Goal: Task Accomplishment & Management: Manage account settings

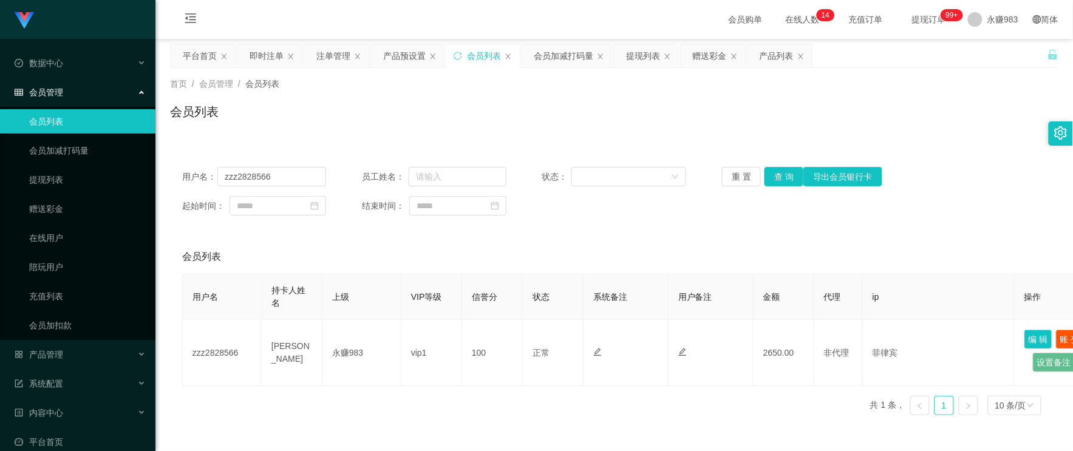
scroll to position [84, 0]
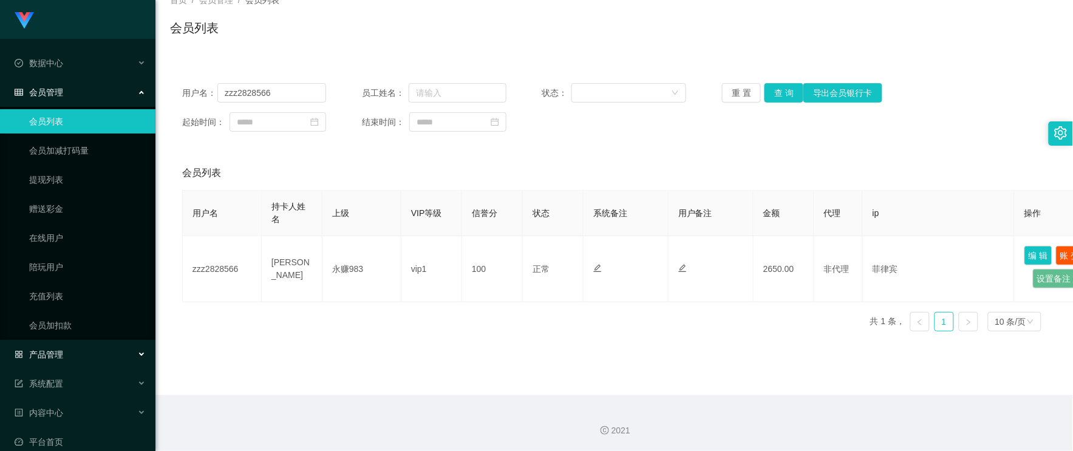
click at [64, 353] on div "产品管理" at bounding box center [78, 355] width 156 height 24
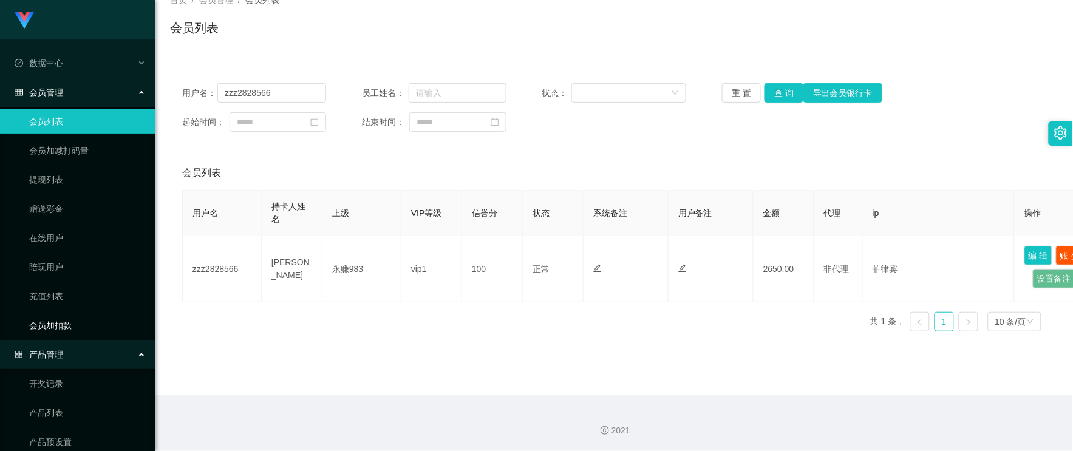
scroll to position [135, 0]
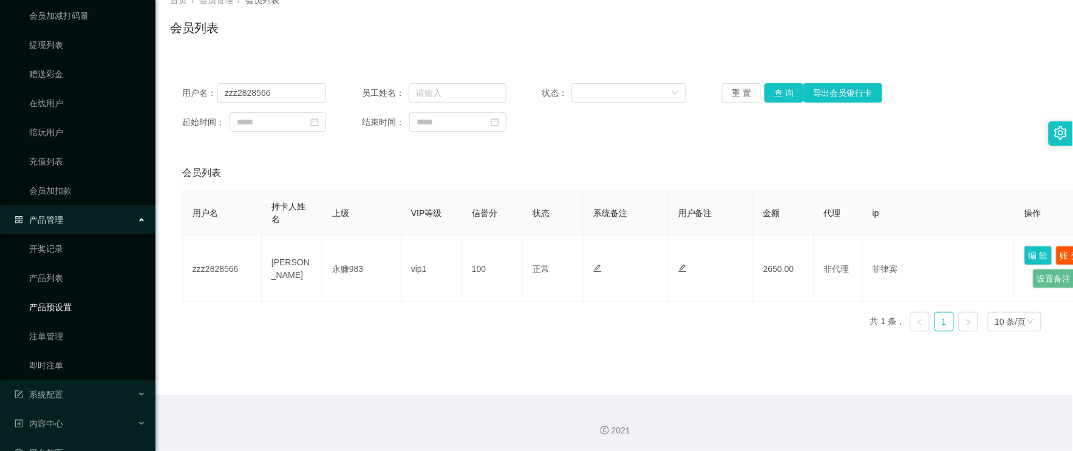
click at [63, 306] on link "产品预设置" at bounding box center [87, 307] width 117 height 24
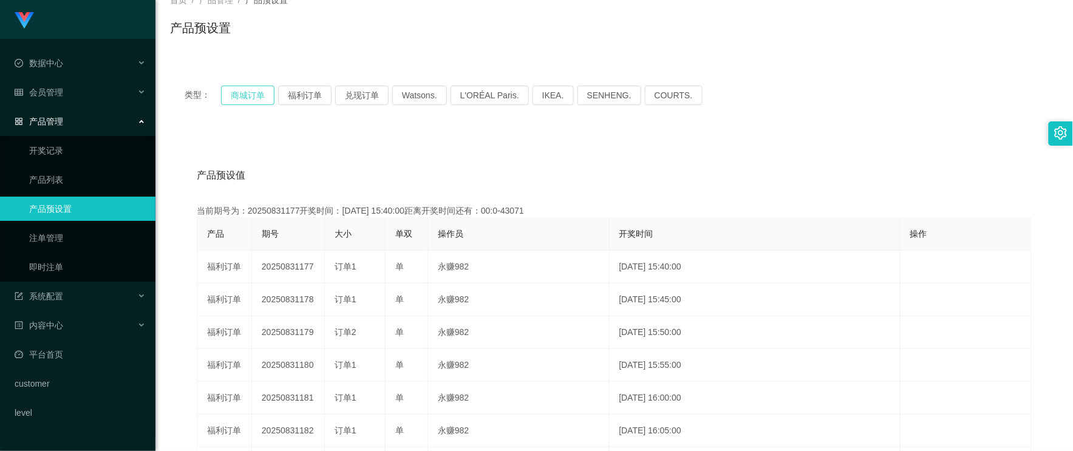
click at [234, 92] on button "商城订单" at bounding box center [247, 95] width 53 height 19
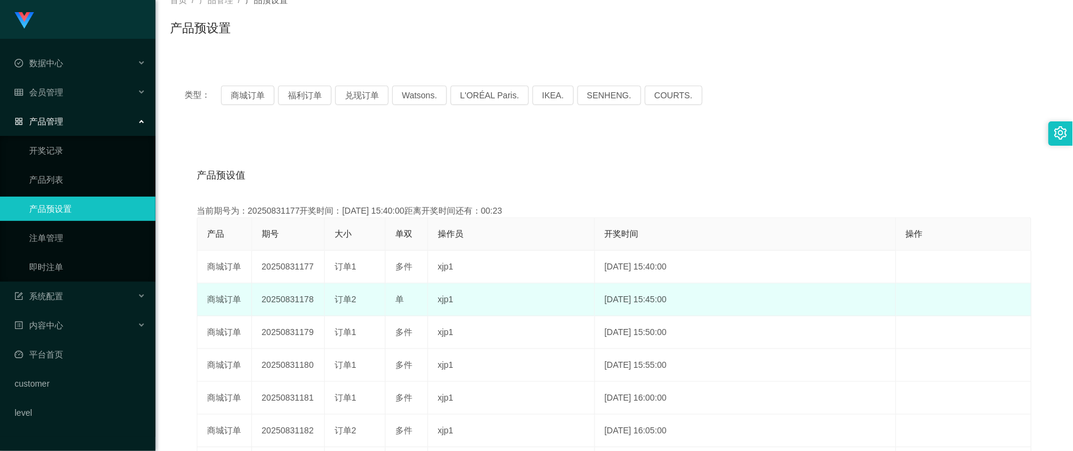
drag, startPoint x: 296, startPoint y: 298, endPoint x: 326, endPoint y: 298, distance: 29.8
click at [315, 298] on td "20250831178" at bounding box center [288, 300] width 73 height 33
copy td "178"
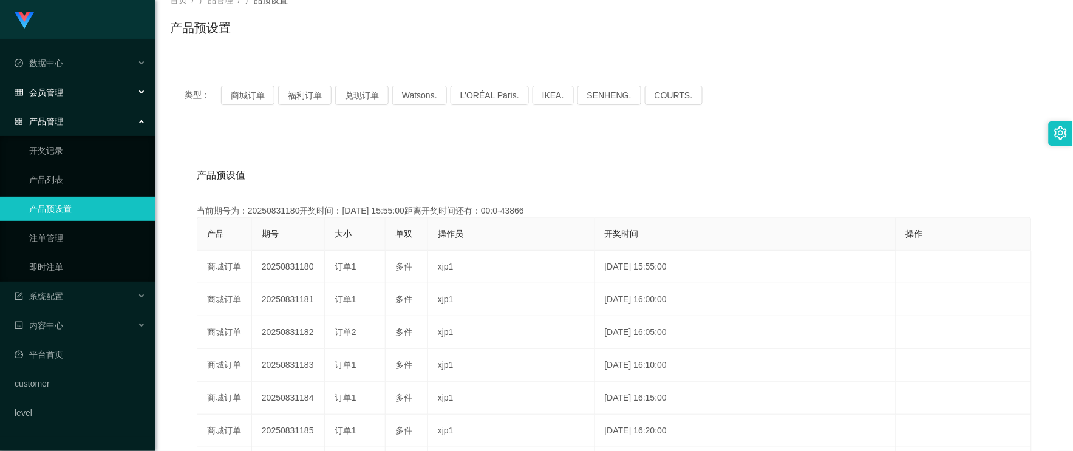
click at [69, 96] on div "会员管理" at bounding box center [78, 92] width 156 height 24
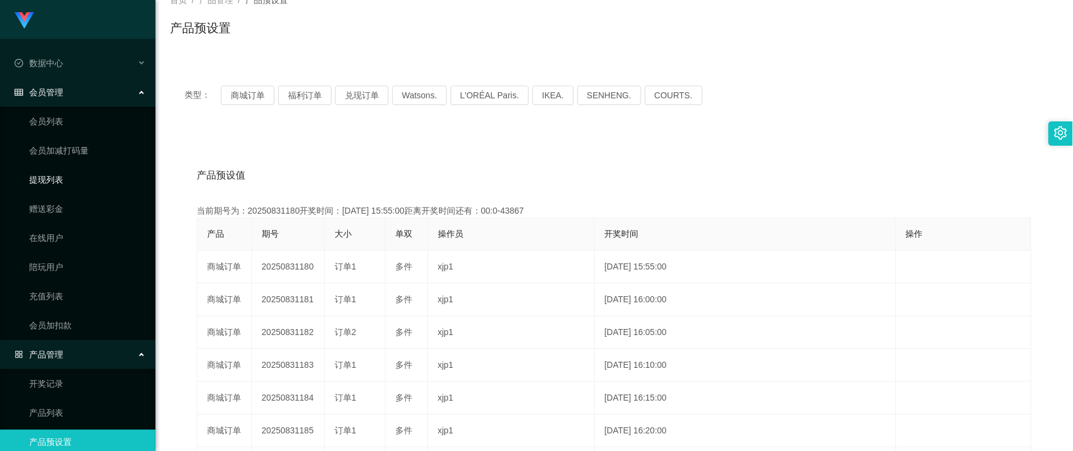
click at [61, 182] on link "提现列表" at bounding box center [87, 180] width 117 height 24
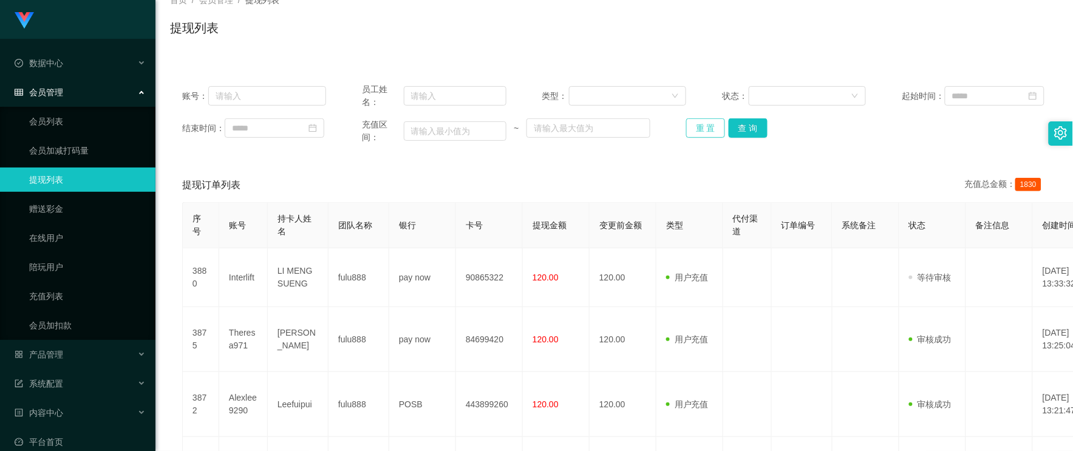
click at [713, 131] on button "重 置" at bounding box center [705, 127] width 39 height 19
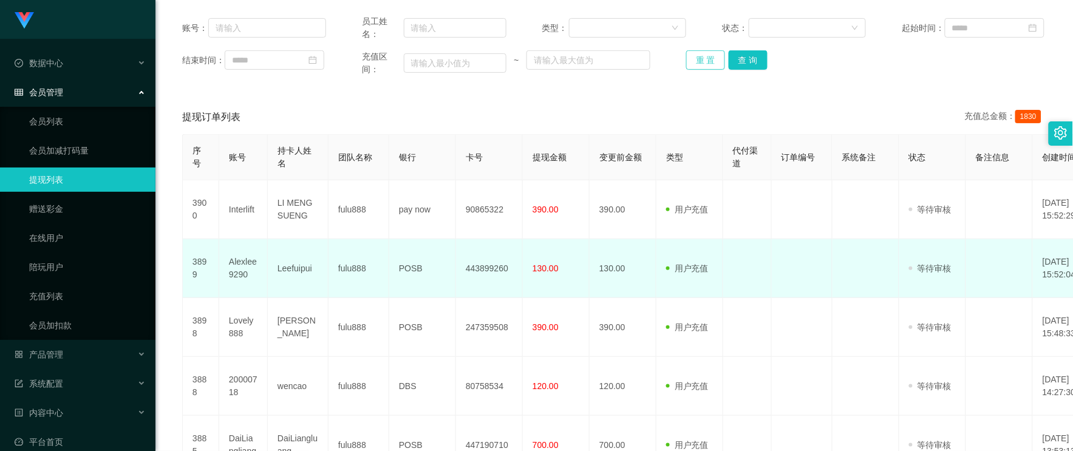
scroll to position [219, 0]
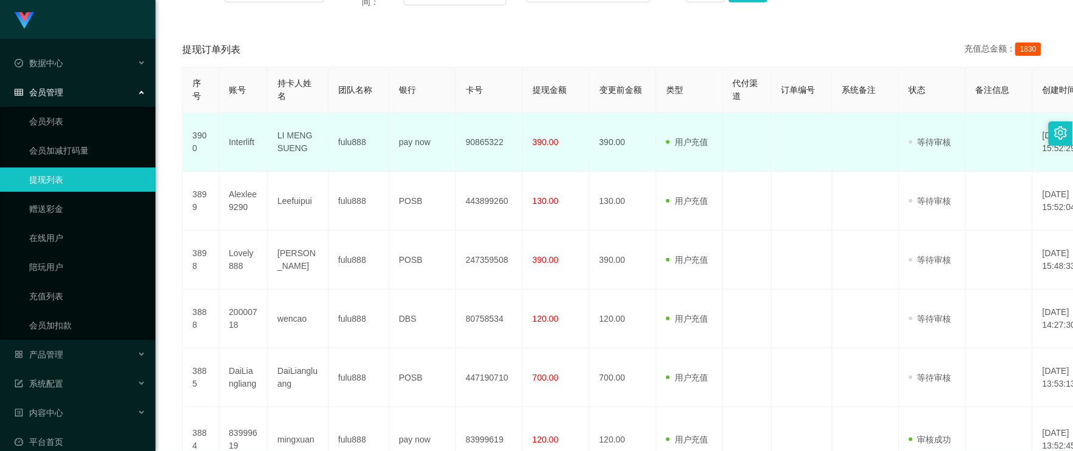
click at [244, 143] on td "Interlift" at bounding box center [243, 142] width 49 height 59
copy td "Interlift"
click at [299, 137] on td "LI MENG SUENG" at bounding box center [298, 142] width 61 height 59
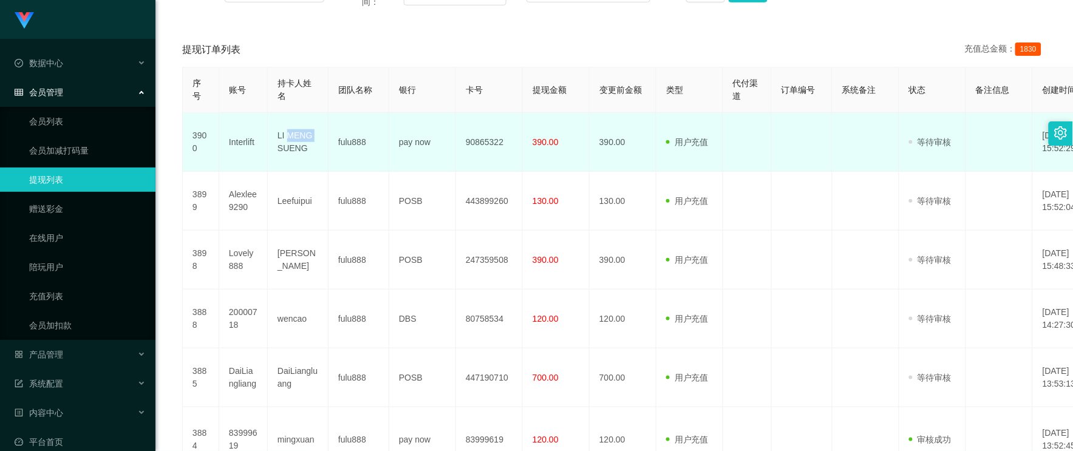
copy td "MENG"
click at [306, 138] on td "LI MENG SUENG" at bounding box center [298, 142] width 61 height 59
click at [285, 147] on td "LI MENG SUENG" at bounding box center [298, 142] width 61 height 59
copy td "SUENG"
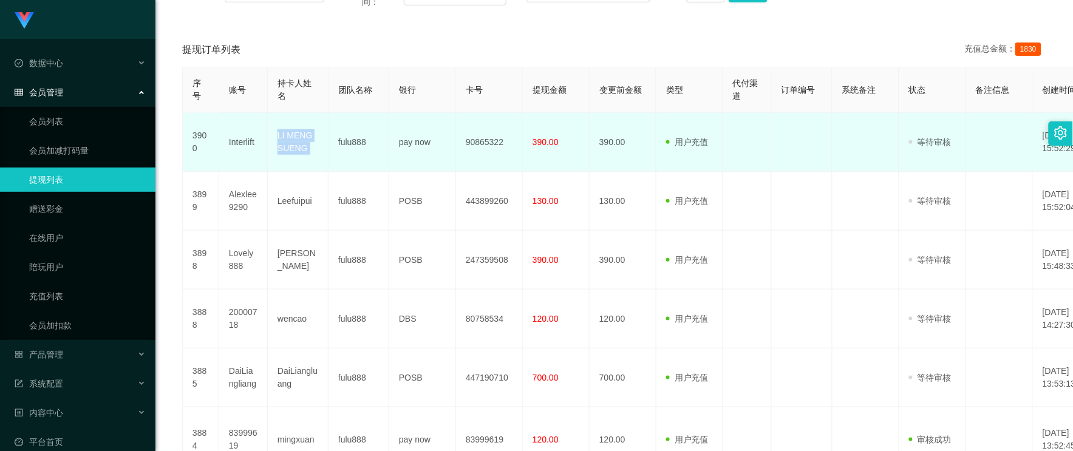
click at [285, 147] on td "LI MENG SUENG" at bounding box center [298, 142] width 61 height 59
copy td "LI MENG SUENG"
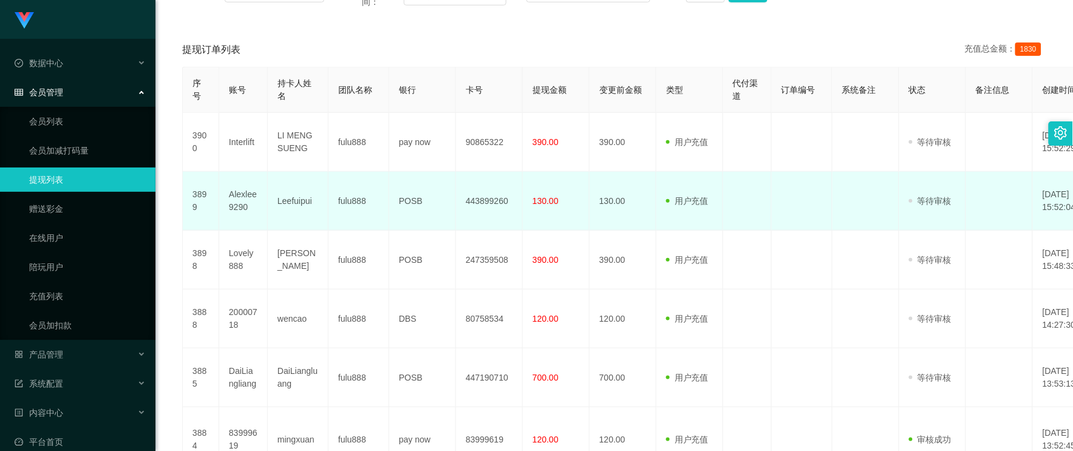
click at [292, 203] on td "Leefuipui" at bounding box center [298, 201] width 61 height 59
copy td "Leefuipui"
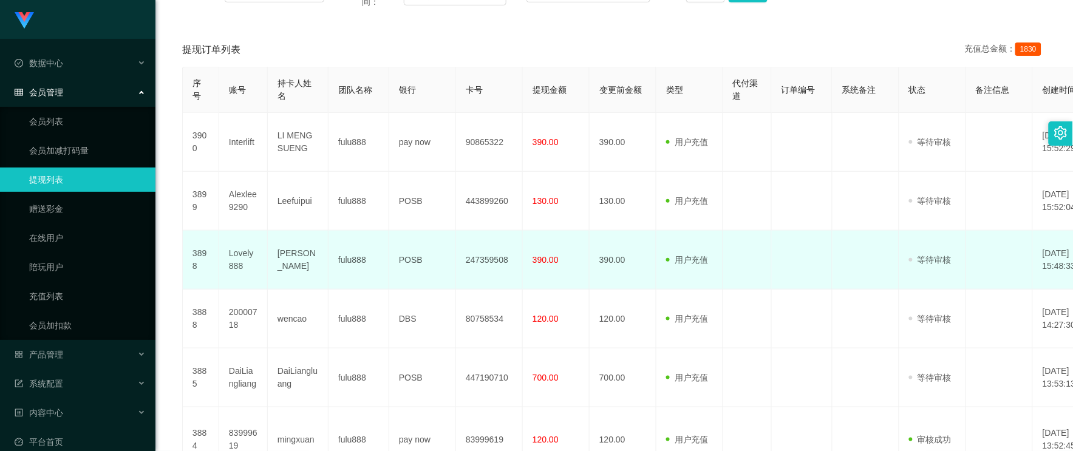
click at [293, 276] on td "[PERSON_NAME]" at bounding box center [298, 260] width 61 height 59
click at [293, 258] on td "[PERSON_NAME]" at bounding box center [298, 260] width 61 height 59
copy td "Chiew"
click at [293, 258] on td "[PERSON_NAME]" at bounding box center [298, 260] width 61 height 59
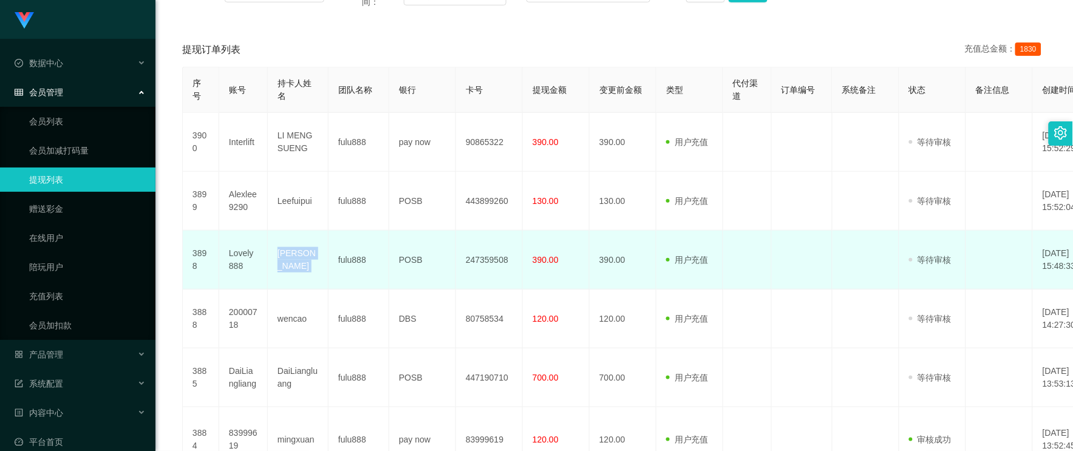
copy td "[PERSON_NAME]"
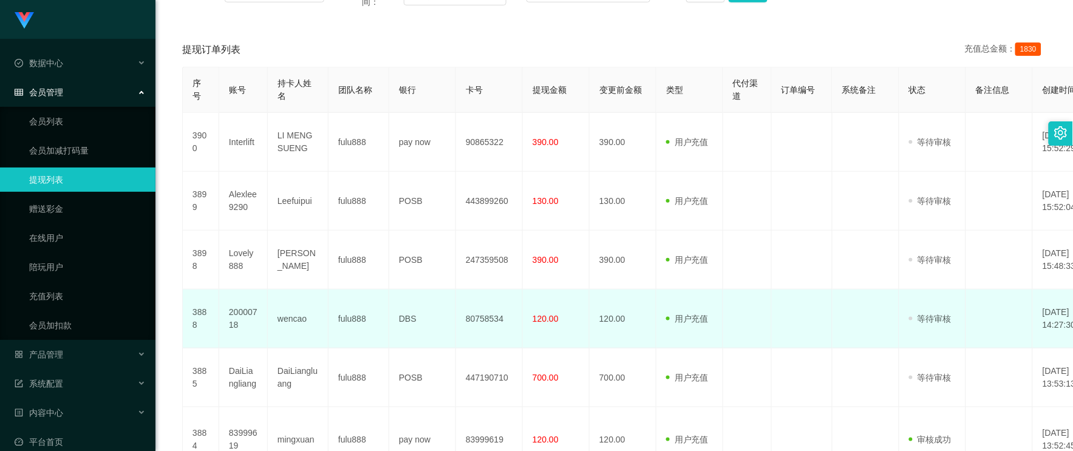
click at [293, 318] on td "wencao" at bounding box center [298, 319] width 61 height 59
click at [295, 316] on td "wencao" at bounding box center [298, 319] width 61 height 59
copy td "wencao"
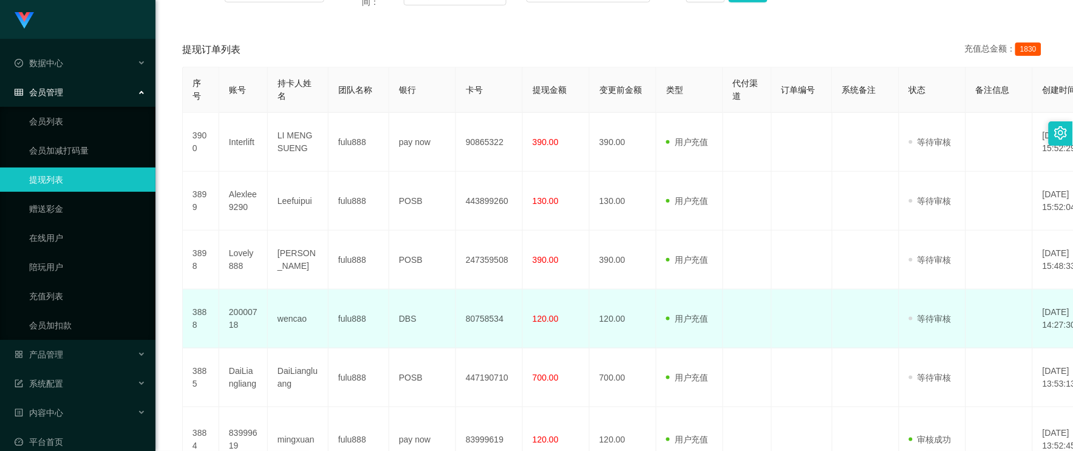
click at [240, 316] on td "20000718" at bounding box center [243, 319] width 49 height 59
click at [241, 318] on td "20000718" at bounding box center [243, 319] width 49 height 59
click at [239, 314] on td "20000718" at bounding box center [243, 319] width 49 height 59
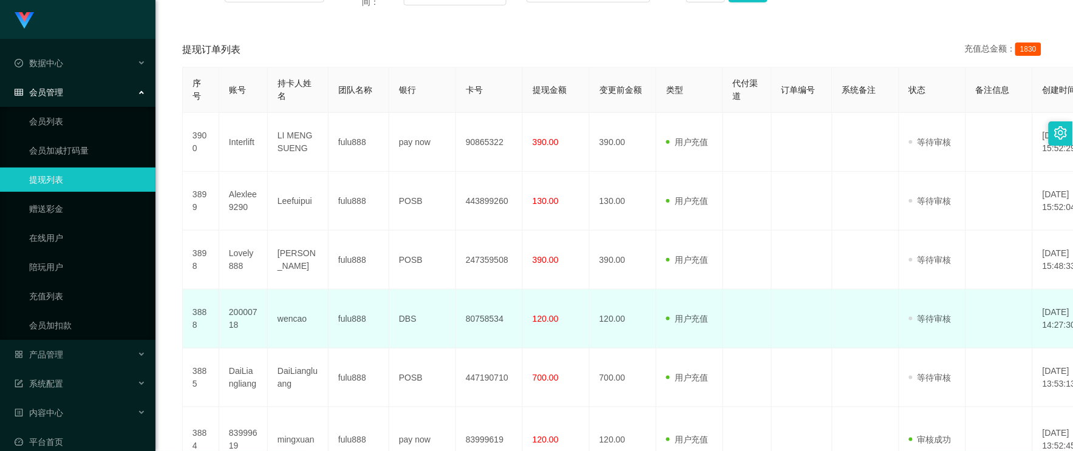
click at [420, 321] on td "DBS" at bounding box center [422, 319] width 67 height 59
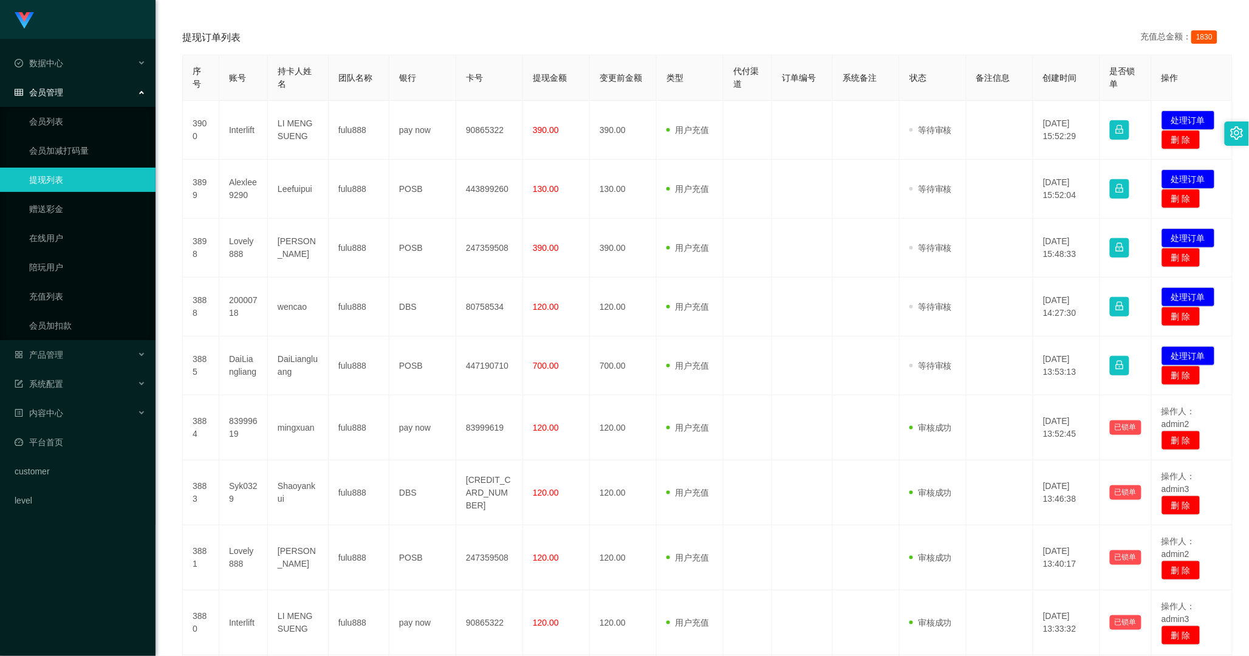
scroll to position [16, 0]
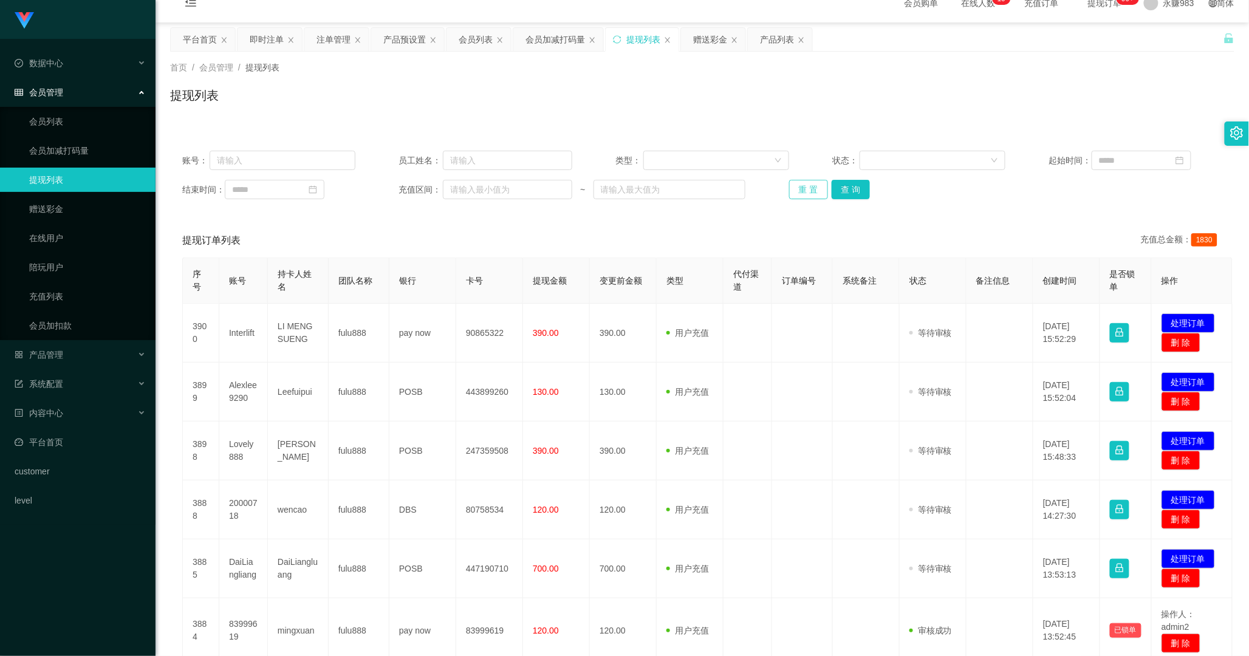
click at [813, 185] on button "重 置" at bounding box center [808, 189] width 39 height 19
click at [838, 189] on button "查 询" at bounding box center [851, 189] width 39 height 19
click at [847, 183] on button "查 询" at bounding box center [851, 189] width 39 height 19
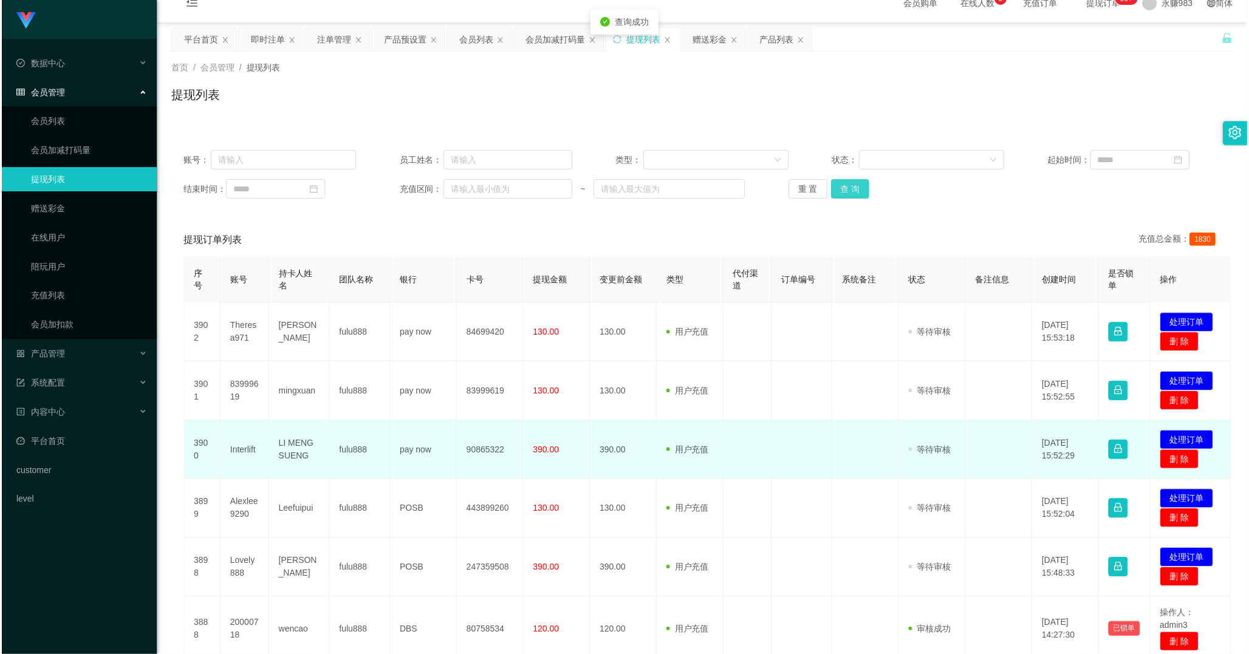
scroll to position [152, 0]
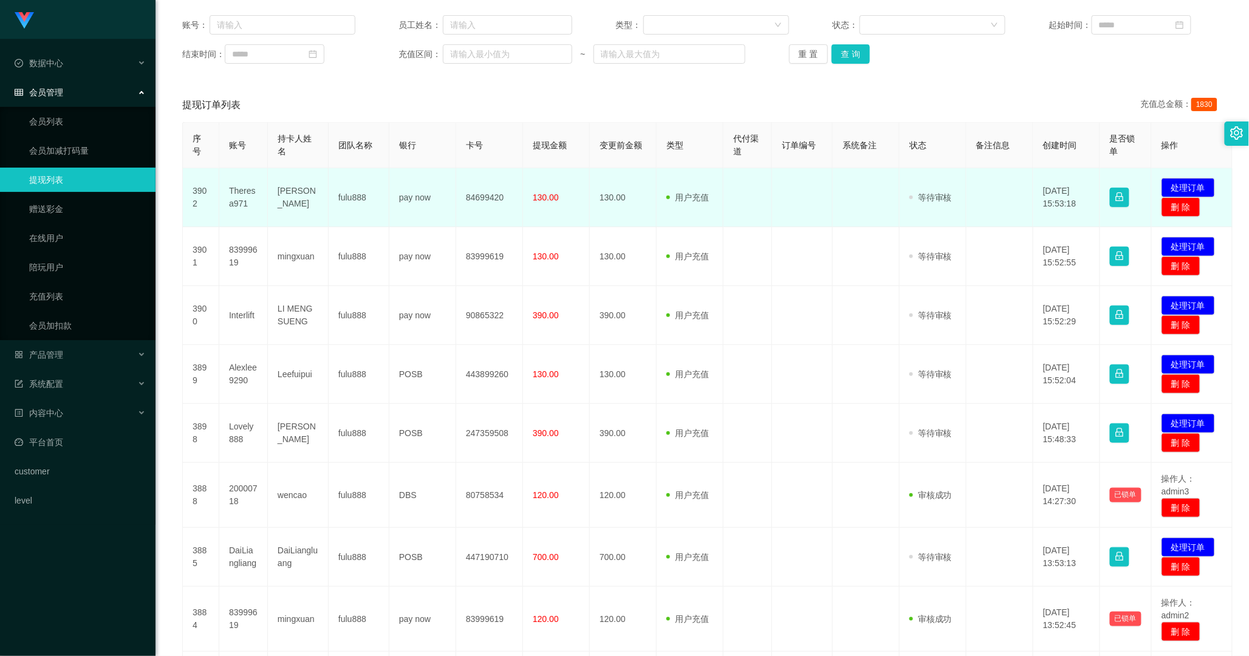
click at [241, 191] on td "Theresa971" at bounding box center [243, 197] width 49 height 59
click at [287, 194] on td "[PERSON_NAME]" at bounding box center [298, 197] width 61 height 59
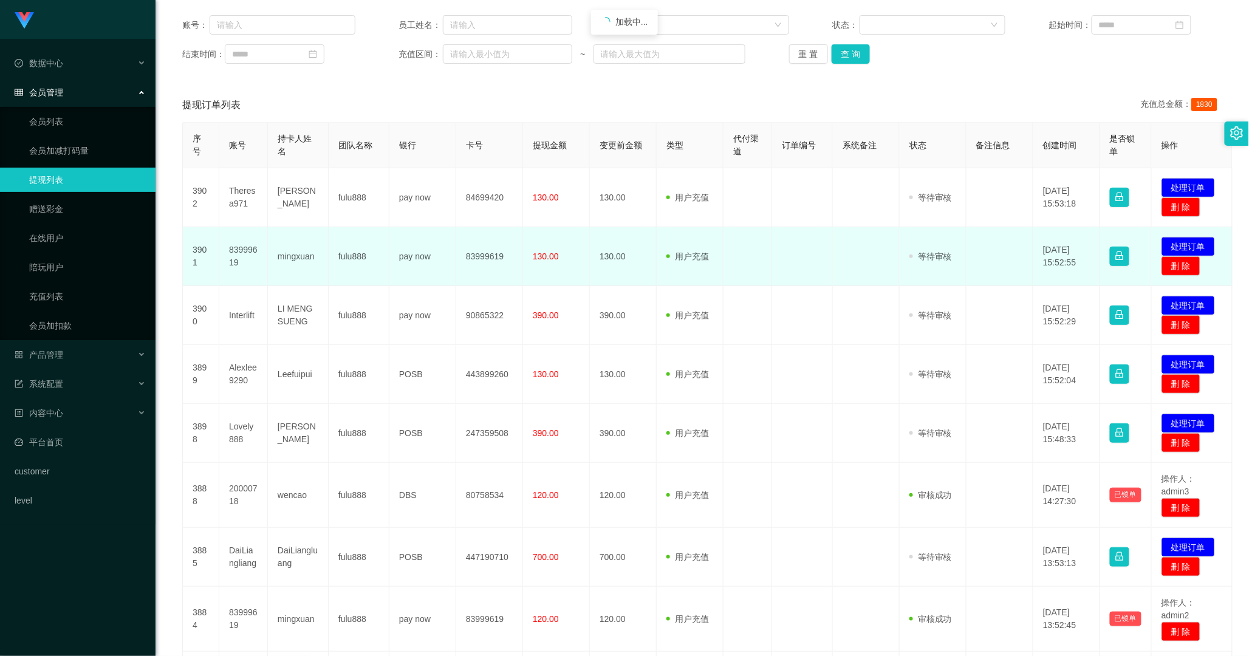
click at [238, 247] on td "83999619" at bounding box center [243, 256] width 49 height 59
click at [296, 256] on td "mingxuan" at bounding box center [298, 256] width 61 height 59
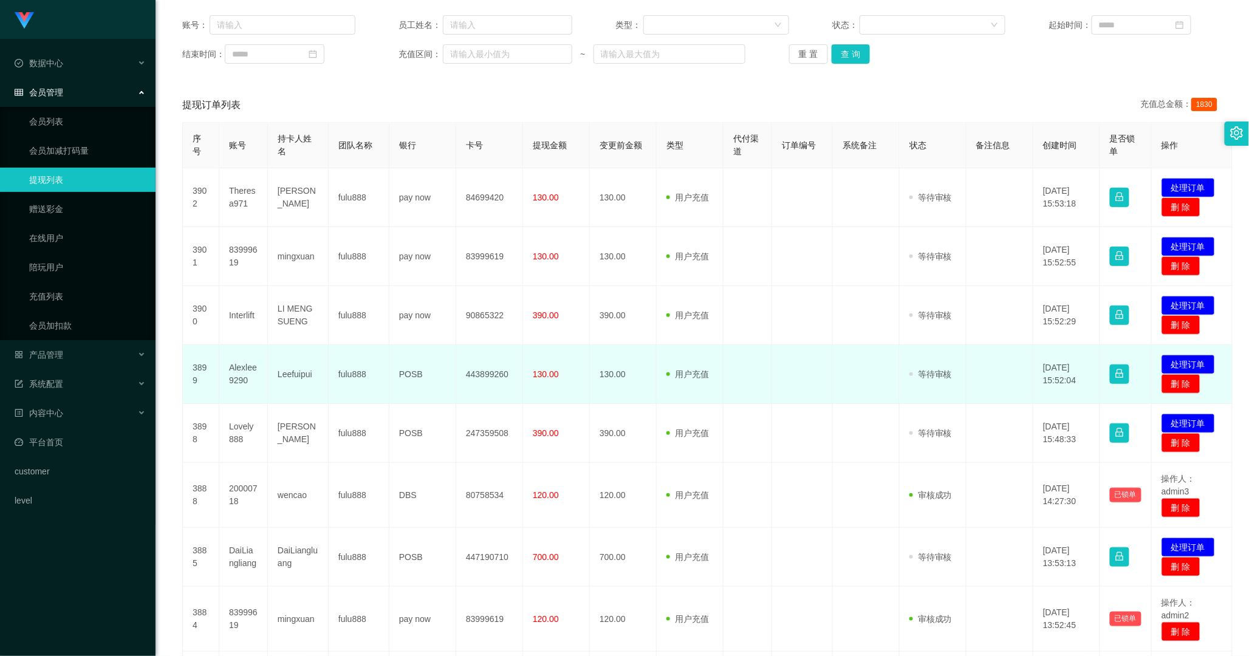
click at [241, 374] on td "Alexlee9290" at bounding box center [243, 374] width 49 height 59
click at [294, 375] on td "Leefuipui" at bounding box center [298, 374] width 61 height 59
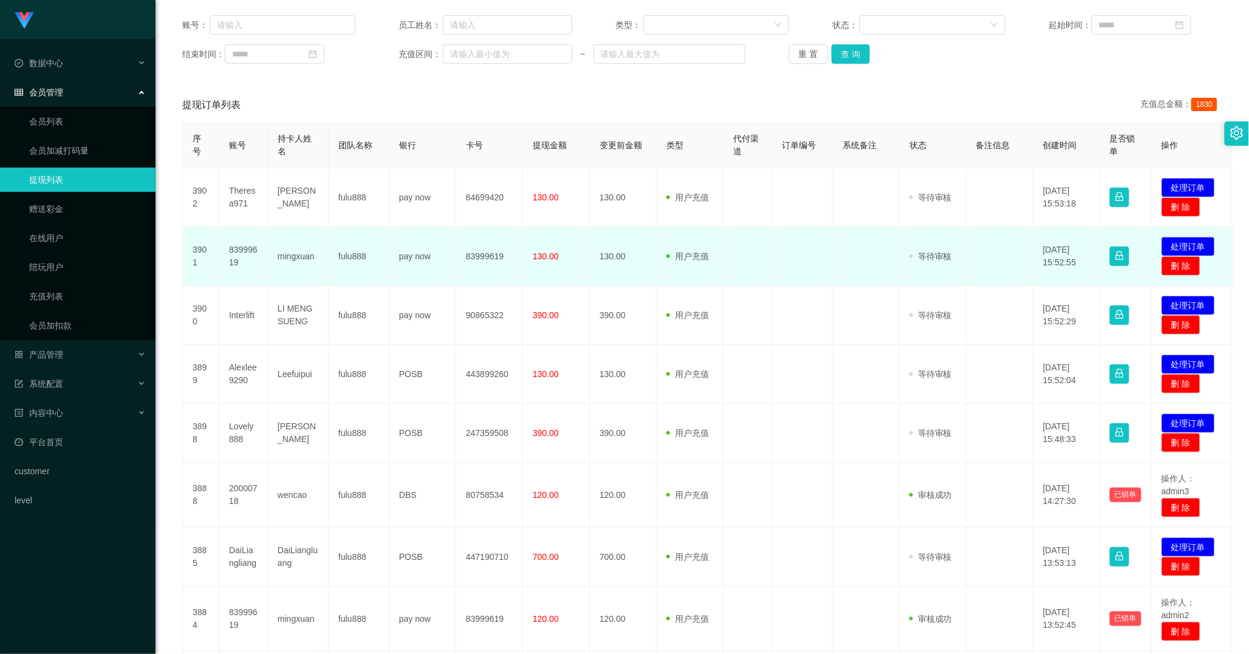
click at [244, 251] on td "83999619" at bounding box center [243, 256] width 49 height 59
click at [264, 257] on td "83999619" at bounding box center [243, 256] width 49 height 59
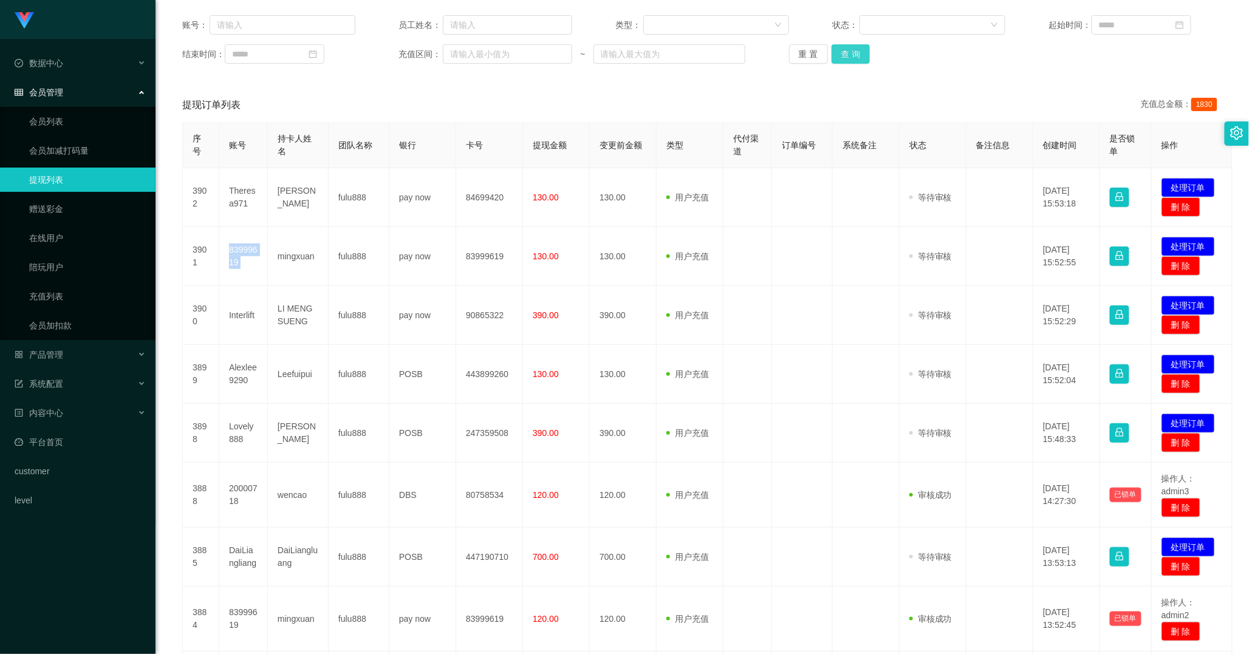
click at [838, 58] on button "查 询" at bounding box center [851, 53] width 39 height 19
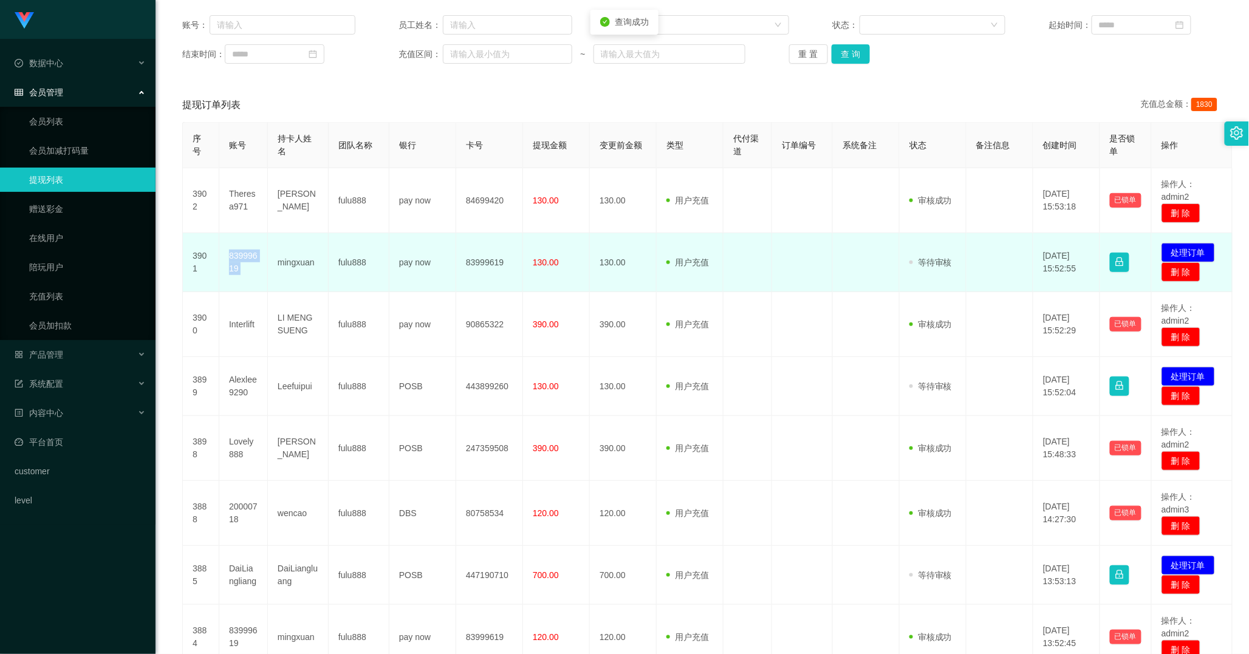
click at [233, 257] on td "83999619" at bounding box center [243, 262] width 49 height 59
click at [241, 263] on td "83999619" at bounding box center [243, 262] width 49 height 59
drag, startPoint x: 241, startPoint y: 263, endPoint x: 234, endPoint y: 263, distance: 6.7
click at [240, 263] on td "83999619" at bounding box center [243, 262] width 49 height 59
click at [234, 263] on td "83999619" at bounding box center [243, 262] width 49 height 59
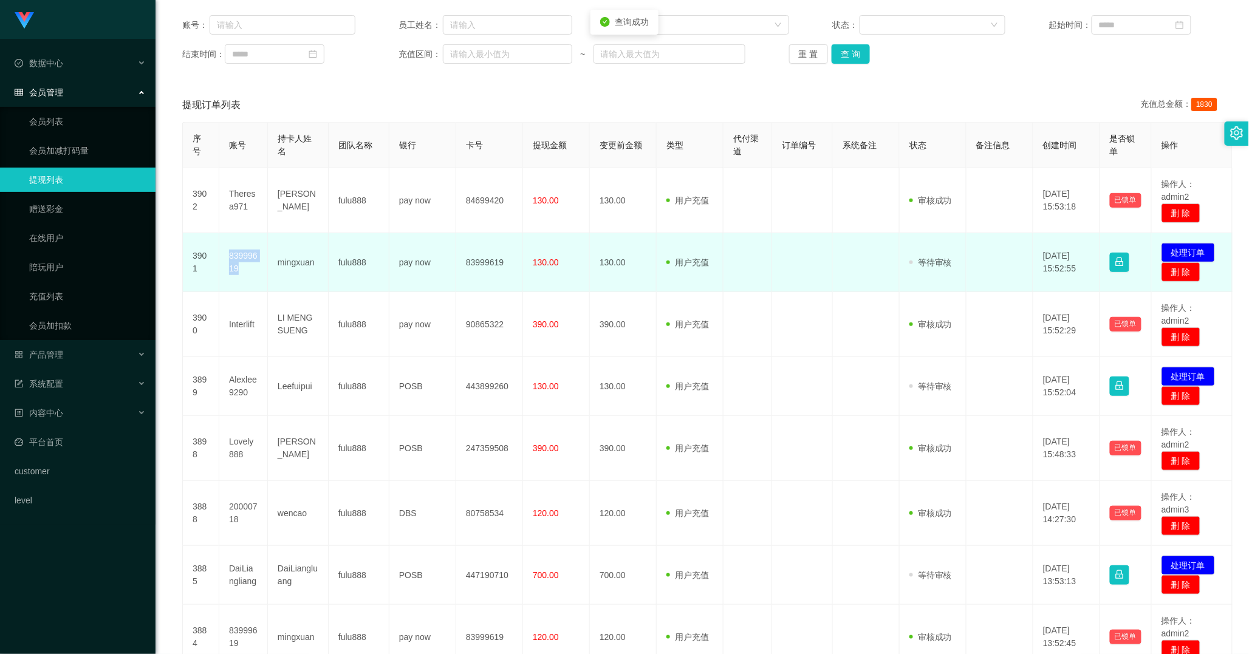
click at [234, 263] on td "83999619" at bounding box center [243, 262] width 49 height 59
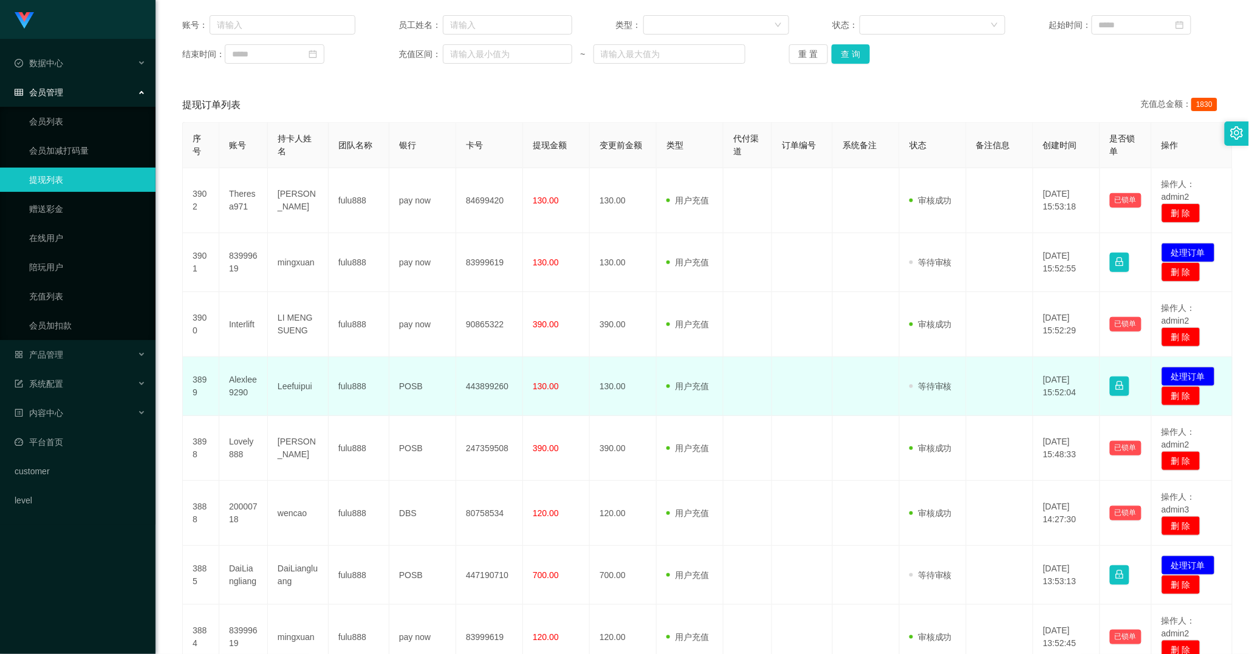
click at [237, 380] on td "Alexlee9290" at bounding box center [243, 386] width 49 height 59
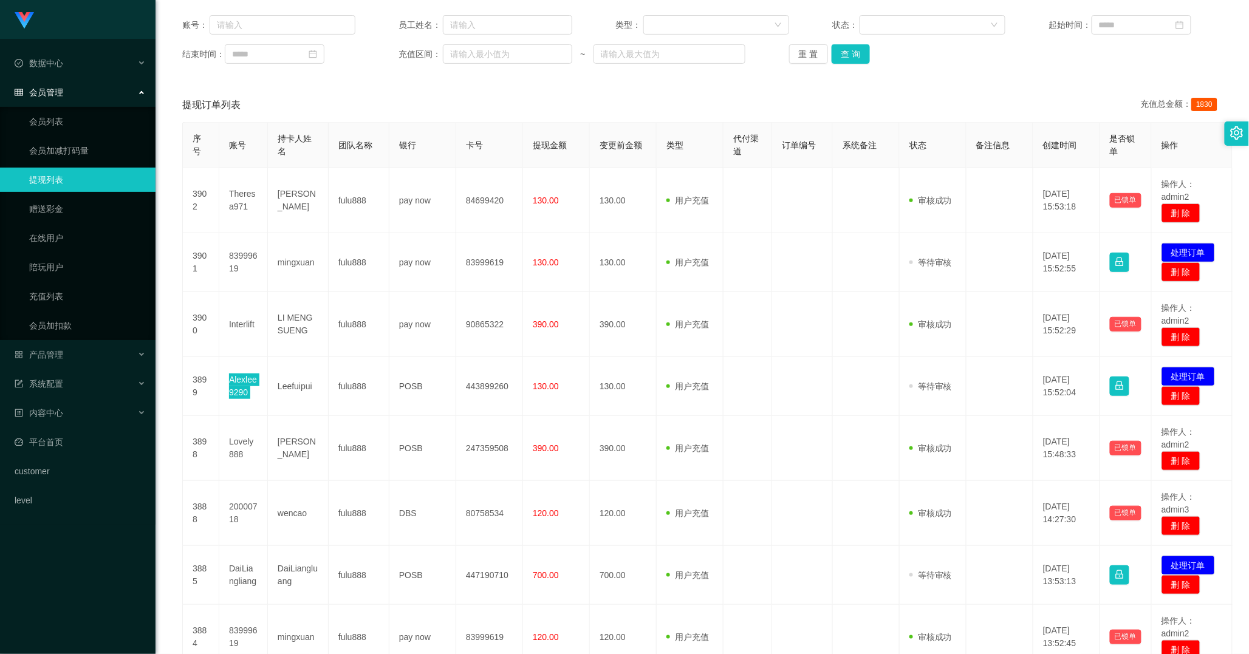
scroll to position [0, 0]
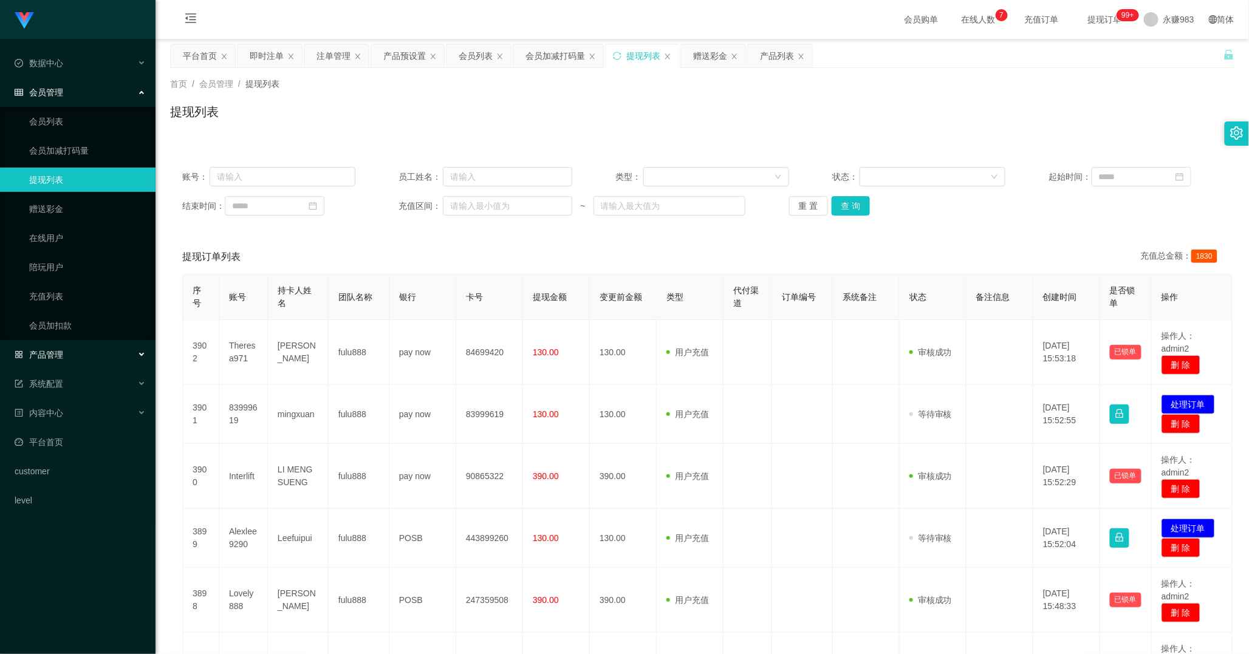
click at [59, 350] on span "产品管理" at bounding box center [39, 355] width 49 height 10
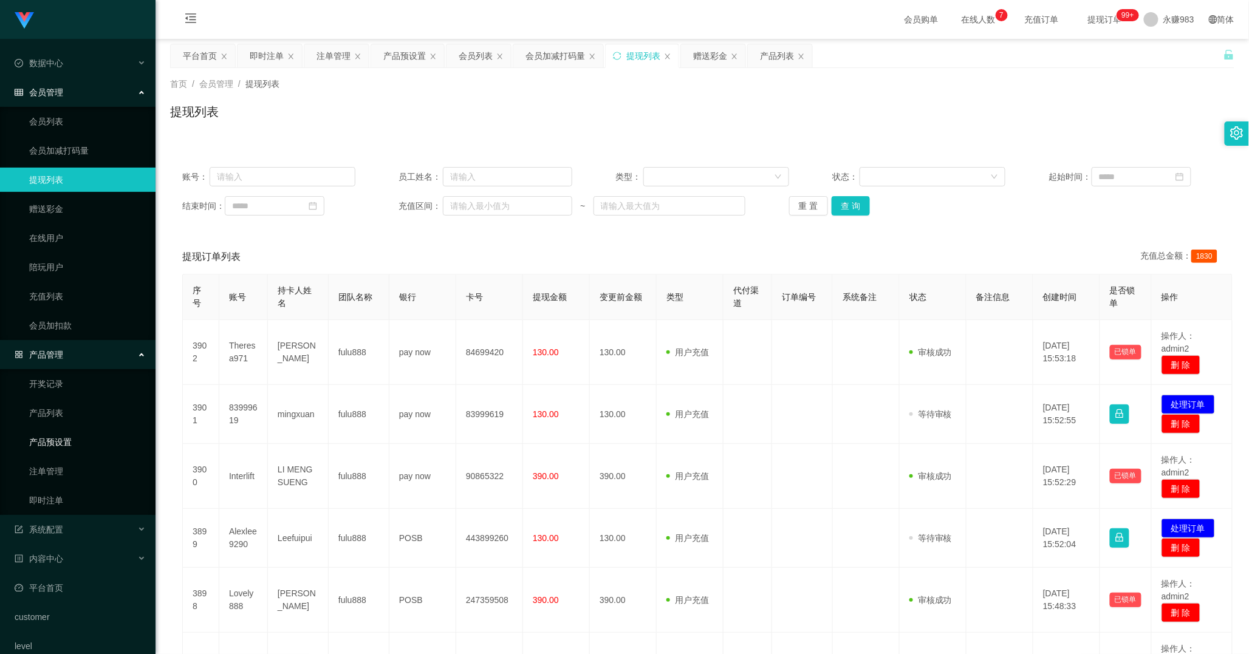
click at [64, 450] on link "产品预设置" at bounding box center [87, 442] width 117 height 24
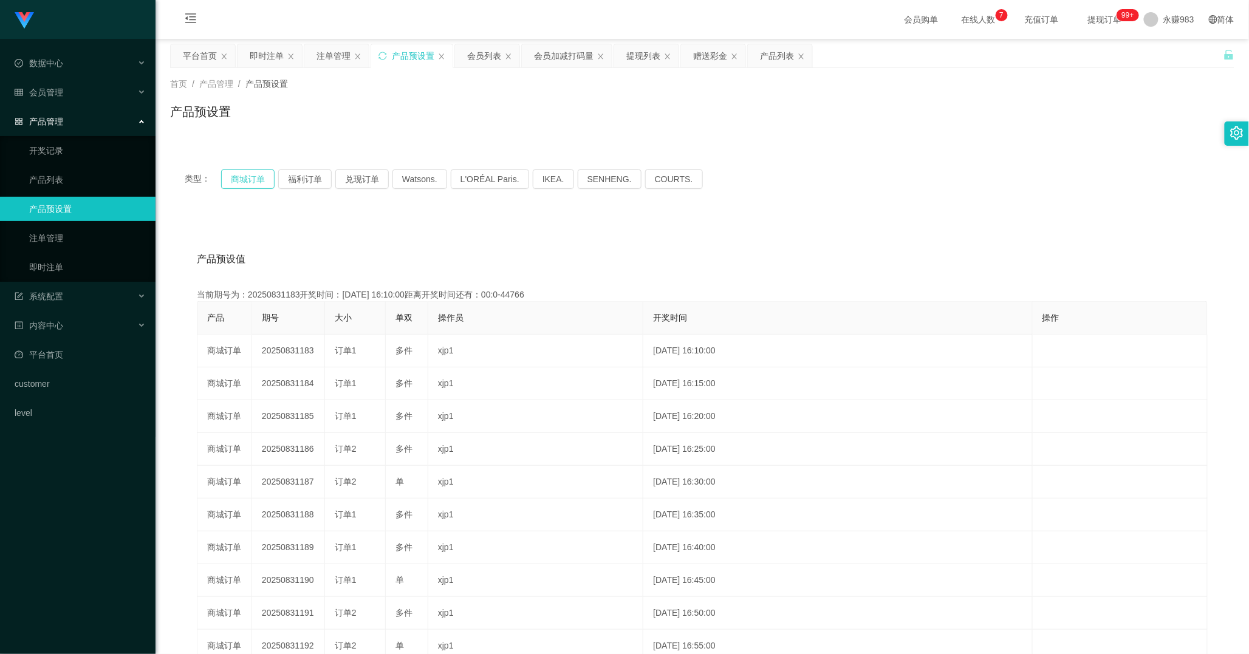
click at [253, 180] on button "商城订单" at bounding box center [247, 178] width 53 height 19
click at [63, 86] on div "会员管理" at bounding box center [78, 92] width 156 height 24
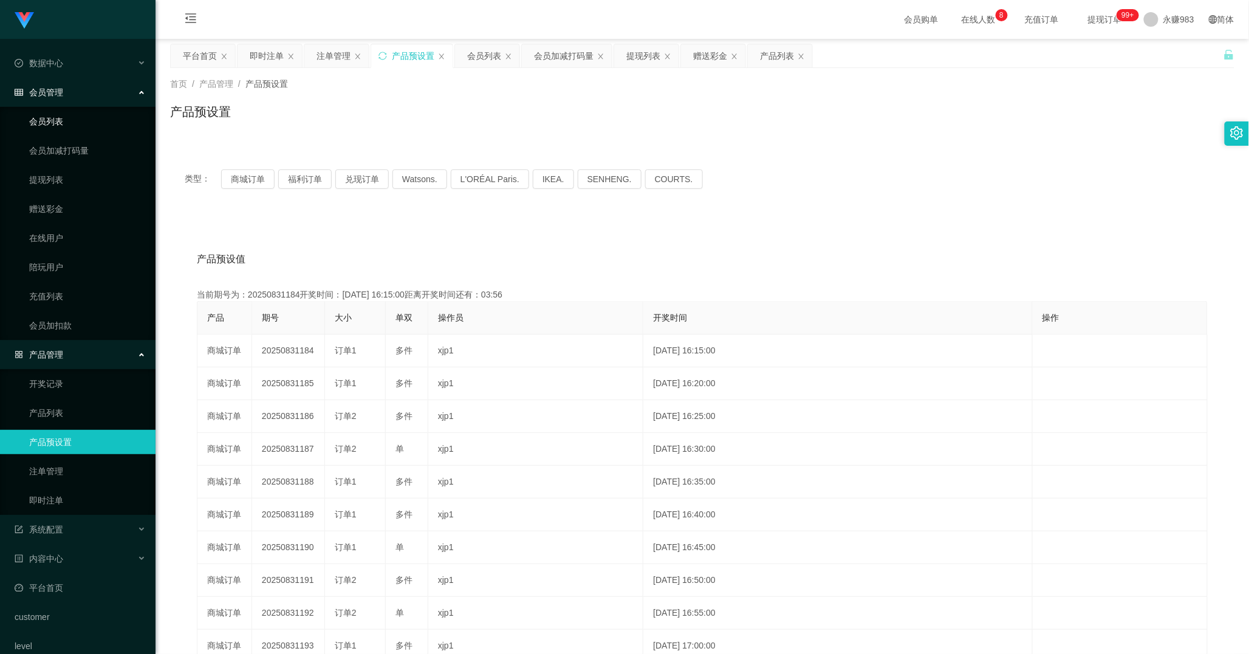
click at [63, 118] on link "会员列表" at bounding box center [87, 121] width 117 height 24
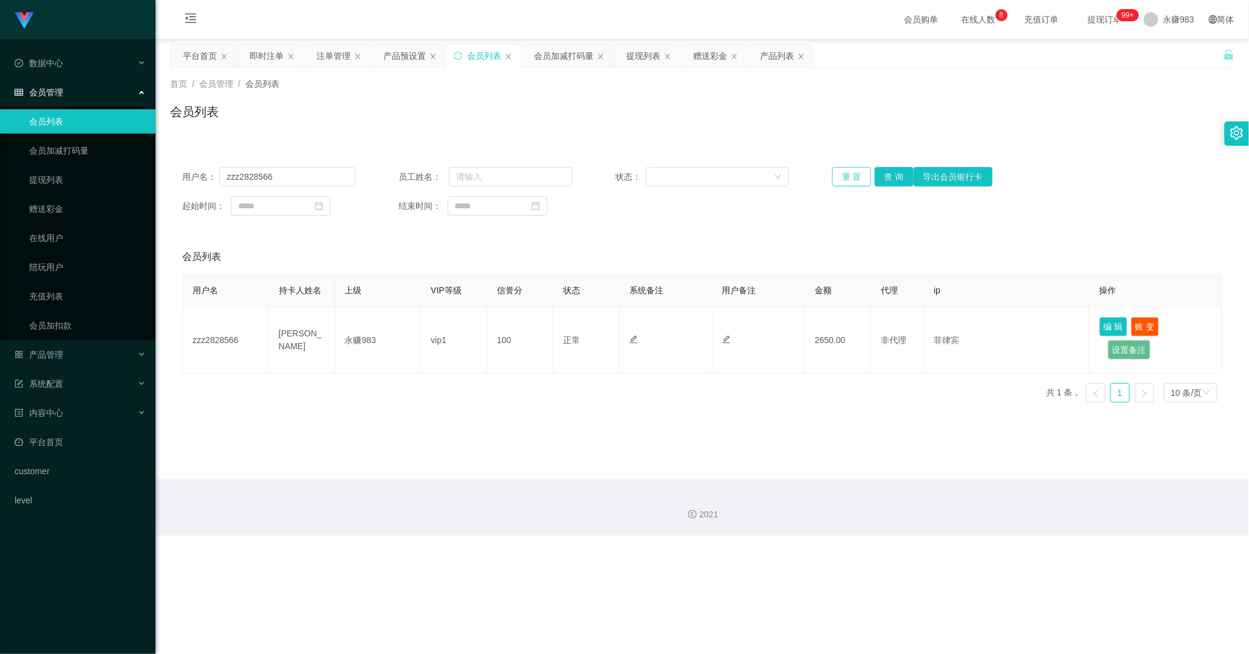
click at [849, 178] on button "重 置" at bounding box center [851, 176] width 39 height 19
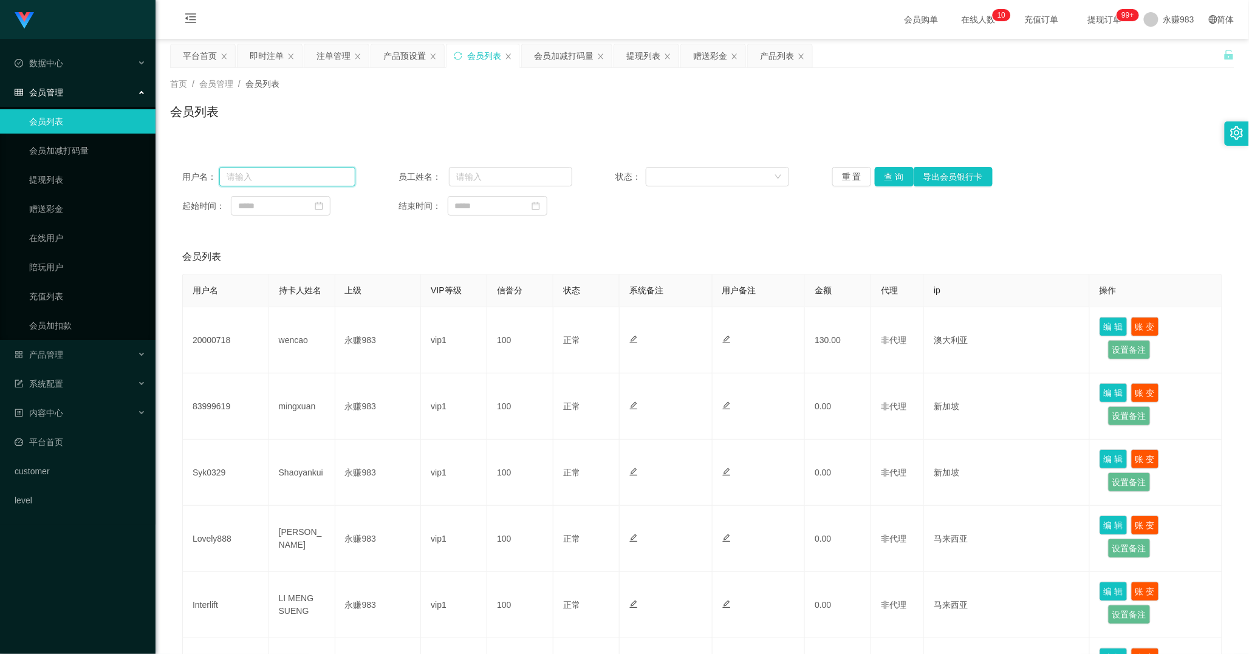
click at [272, 181] on input "text" at bounding box center [287, 176] width 136 height 19
paste input "[PERSON_NAME]"
click at [889, 173] on button "查 询" at bounding box center [894, 176] width 39 height 19
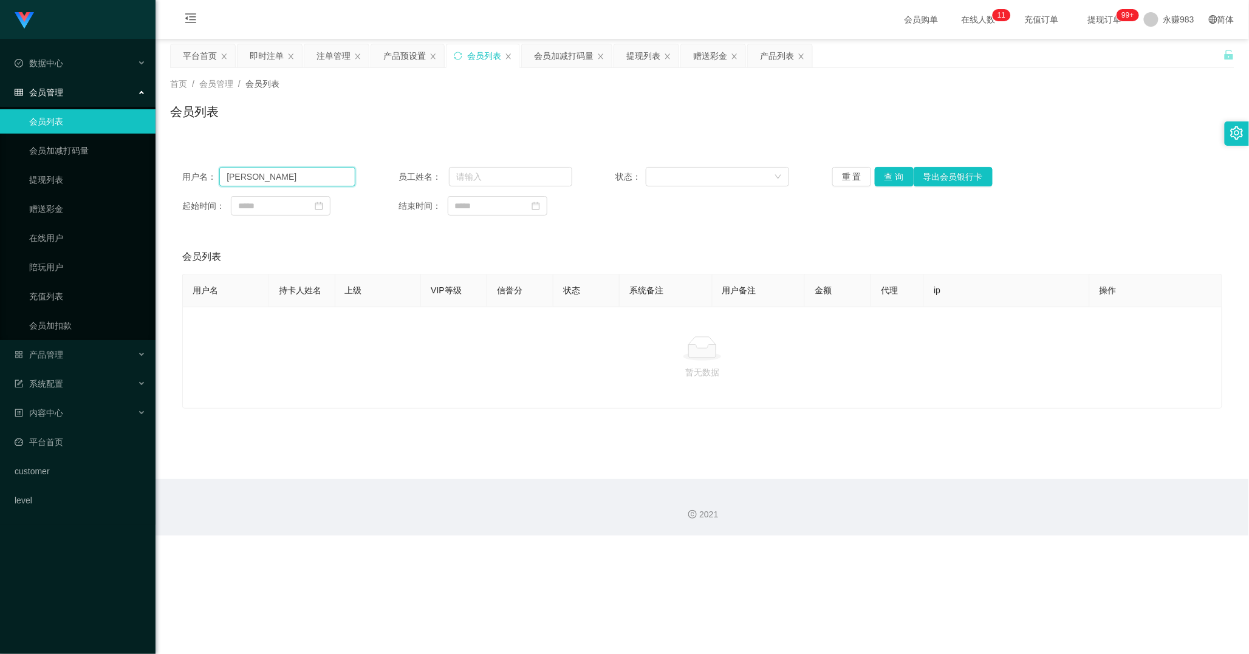
click at [302, 178] on input "[PERSON_NAME]" at bounding box center [287, 176] width 136 height 19
paste input "20000718"
type input "20000718"
click at [882, 179] on button "查 询" at bounding box center [894, 176] width 39 height 19
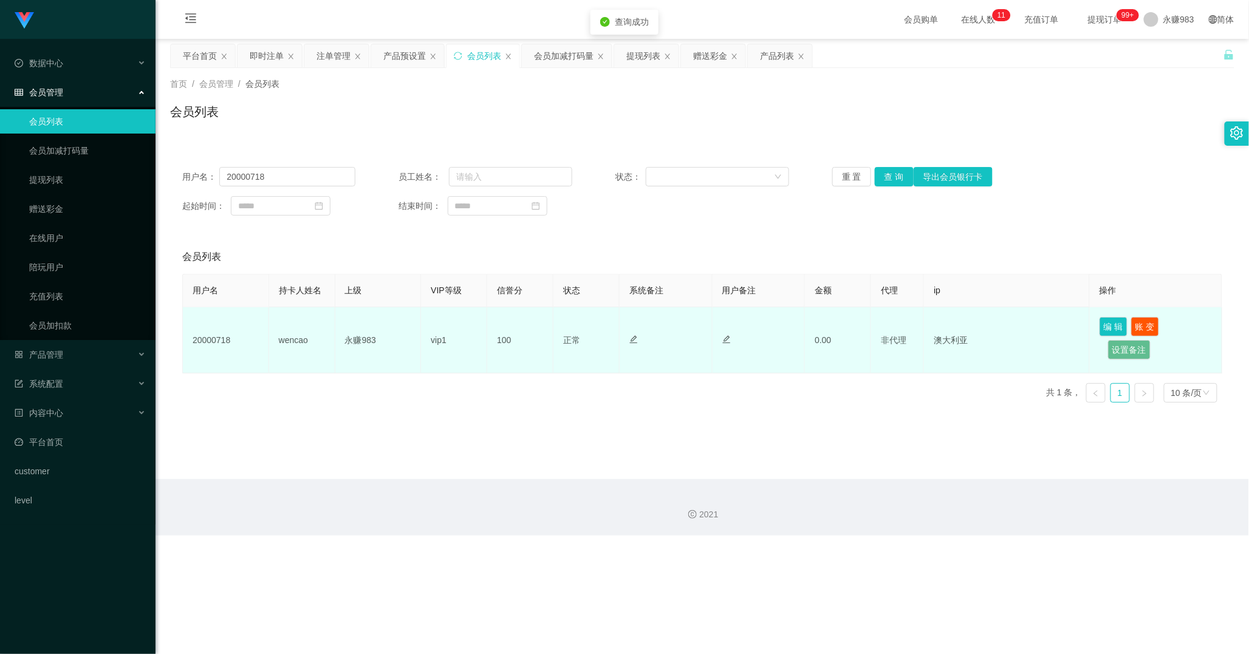
click at [300, 338] on td "wencao" at bounding box center [302, 340] width 66 height 66
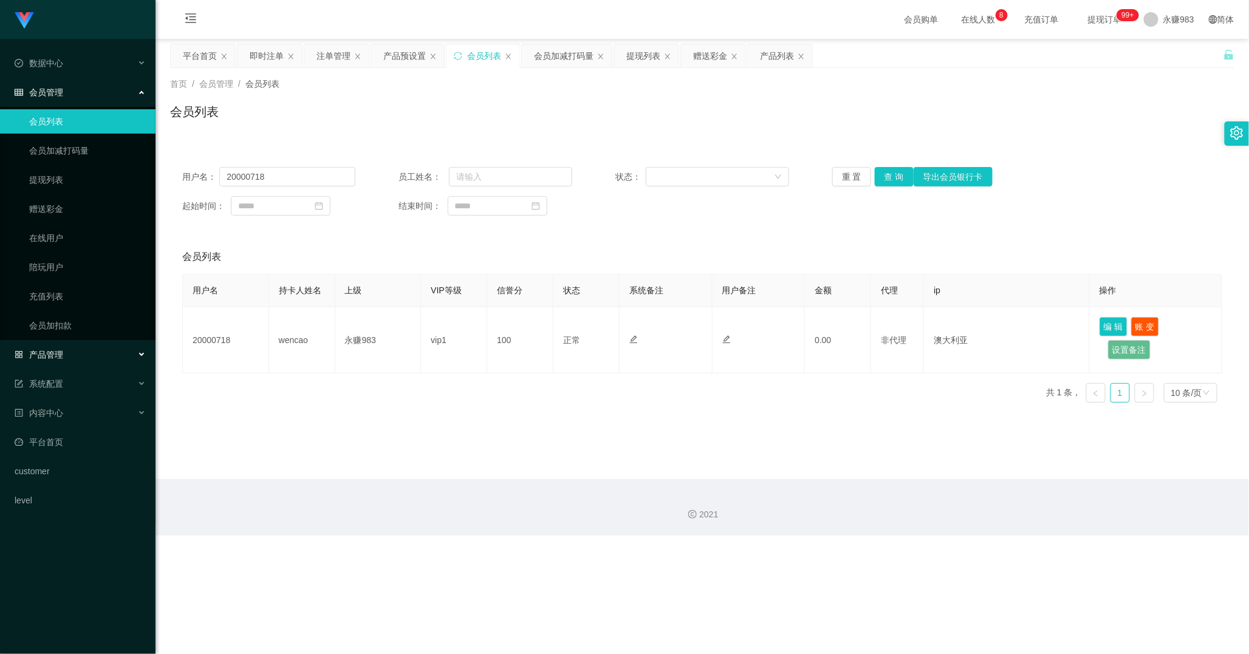
click at [80, 352] on div "产品管理" at bounding box center [78, 355] width 156 height 24
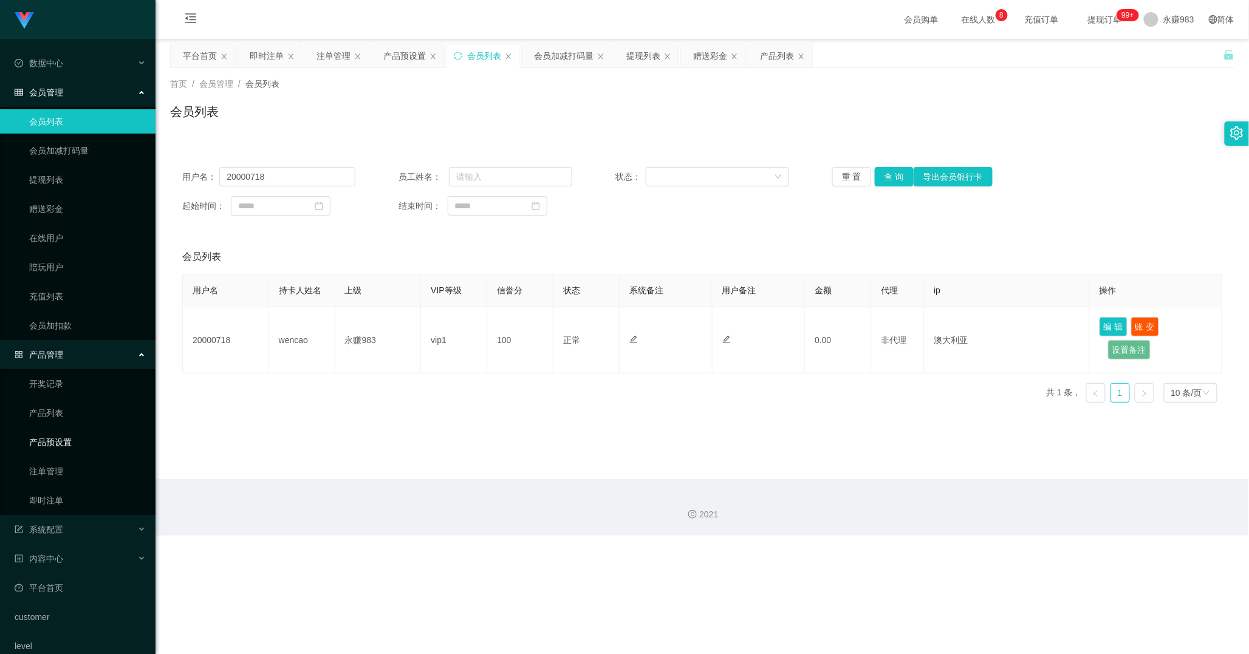
click at [85, 434] on link "产品预设置" at bounding box center [87, 442] width 117 height 24
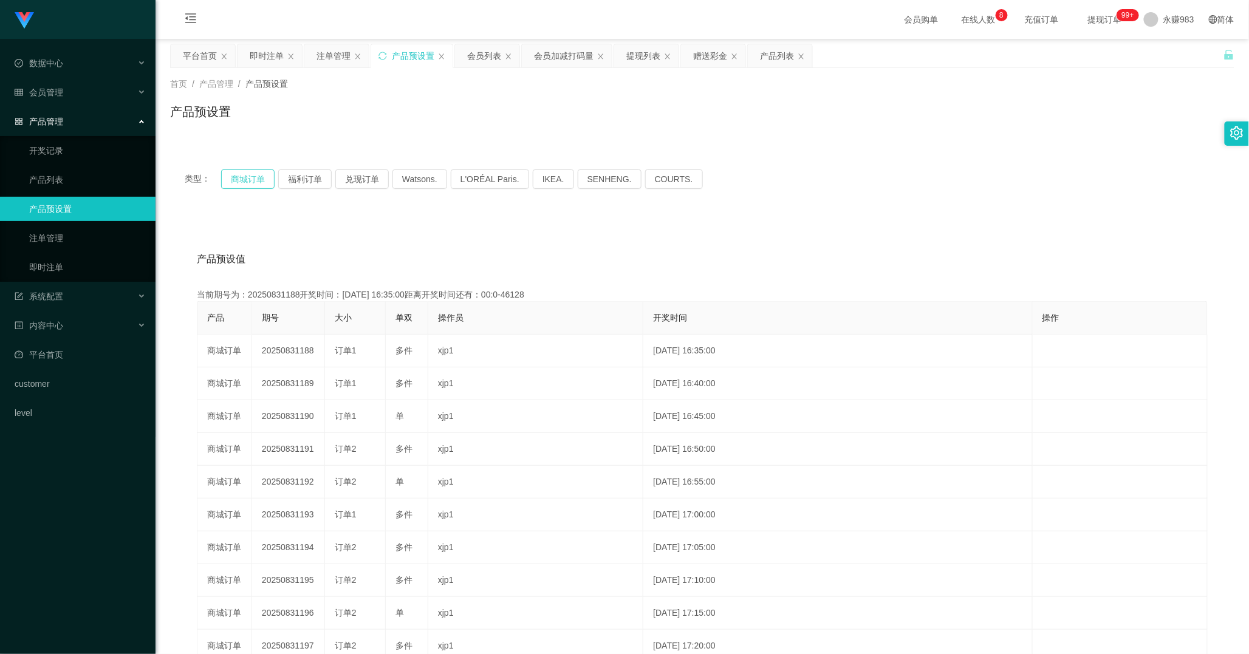
click at [250, 172] on button "商城订单" at bounding box center [247, 178] width 53 height 19
click at [61, 265] on link "即时注单" at bounding box center [87, 267] width 117 height 24
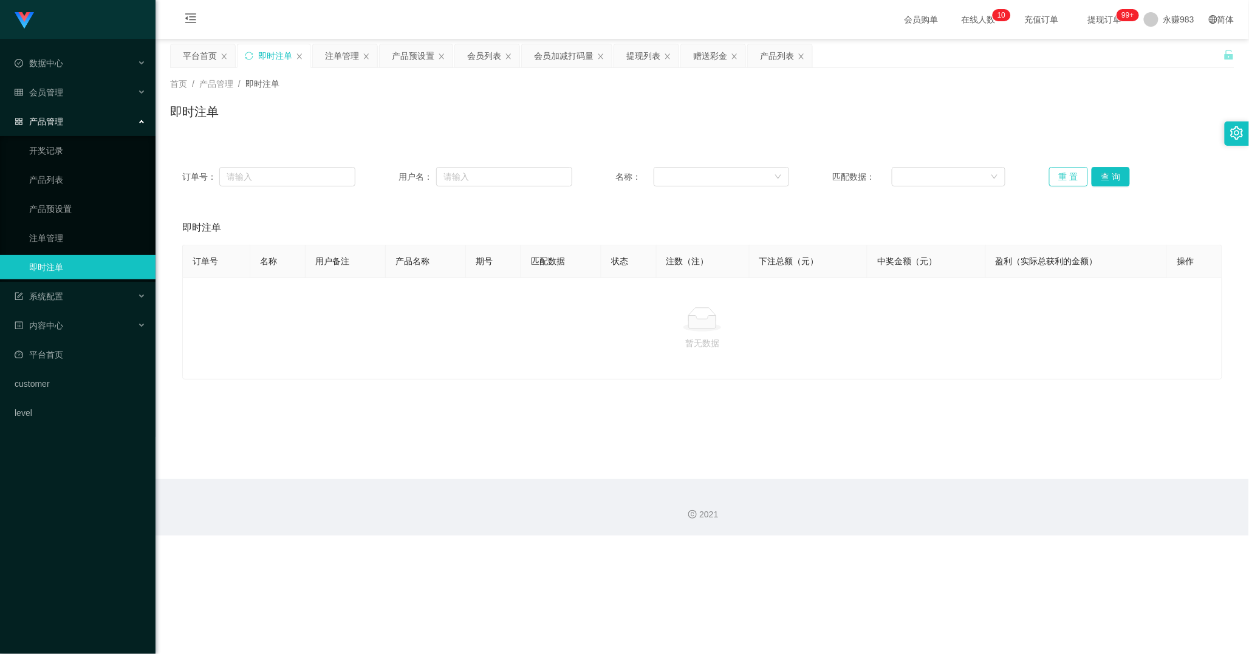
click at [1061, 172] on button "重 置" at bounding box center [1068, 176] width 39 height 19
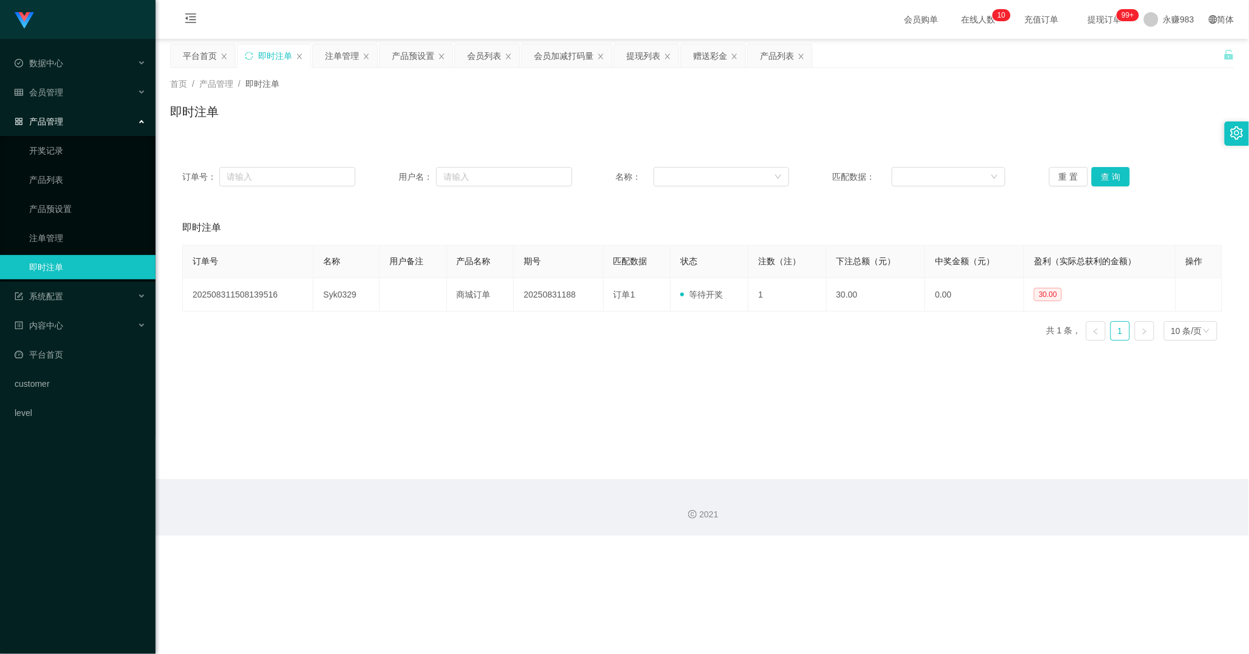
click at [740, 417] on main "关闭左侧 关闭右侧 关闭其它 刷新页面 平台首页 即时注单 注单管理 产品预设置 会员列表 会员加减打码量 提现列表 赠送彩金 产品列表 首页 / 产品管理 …" at bounding box center [702, 259] width 1093 height 440
click at [1073, 186] on button "查 询" at bounding box center [1111, 176] width 39 height 19
click at [1073, 182] on button "查 询" at bounding box center [1111, 176] width 39 height 19
click at [1072, 179] on button "重 置" at bounding box center [1068, 176] width 39 height 19
click at [64, 243] on link "注单管理" at bounding box center [87, 238] width 117 height 24
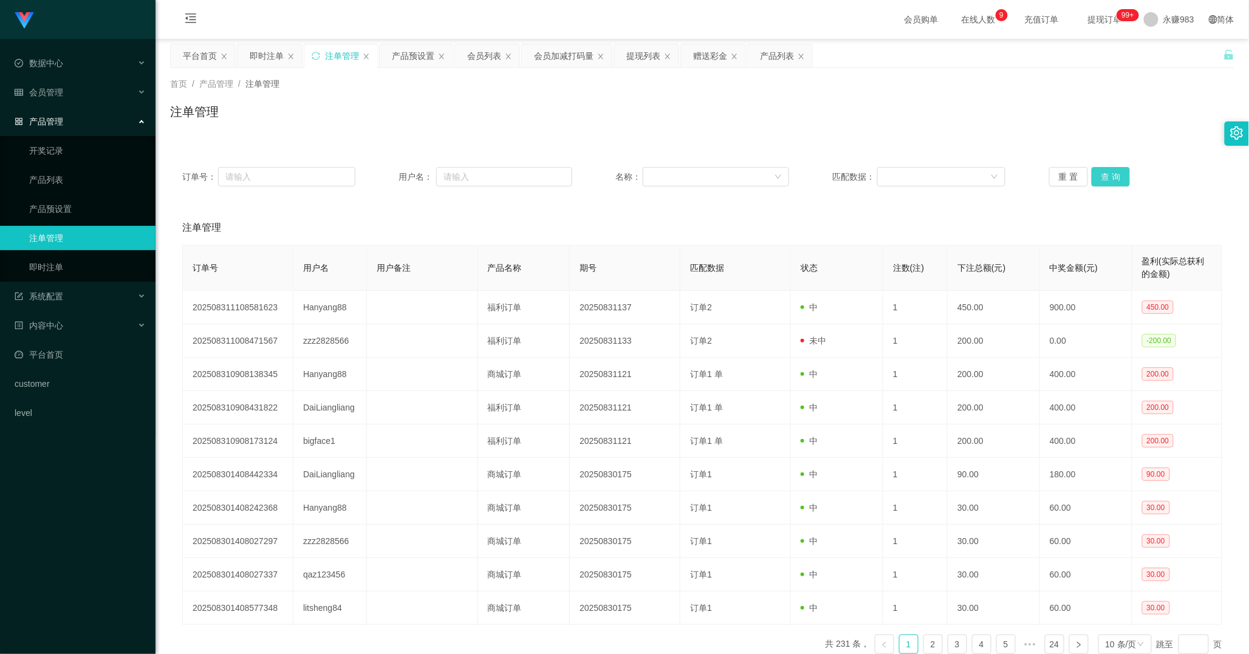
click at [1073, 180] on button "查 询" at bounding box center [1111, 176] width 39 height 19
click at [73, 269] on link "即时注单" at bounding box center [87, 267] width 117 height 24
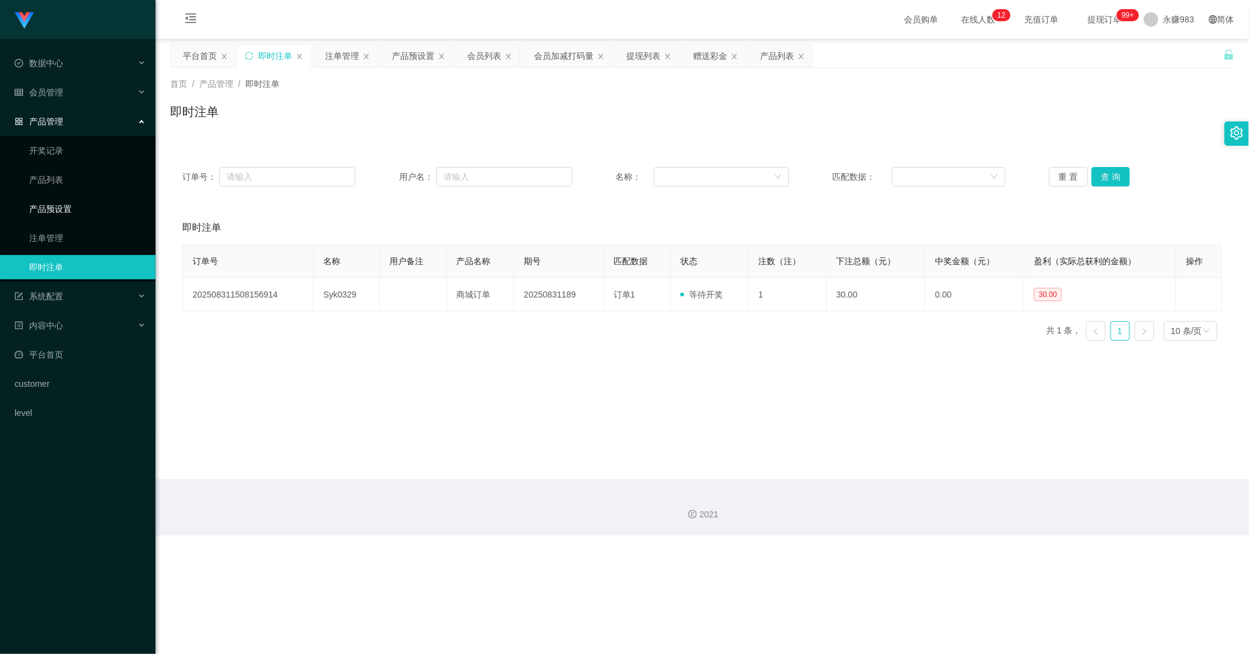
click at [53, 210] on link "产品预设置" at bounding box center [87, 209] width 117 height 24
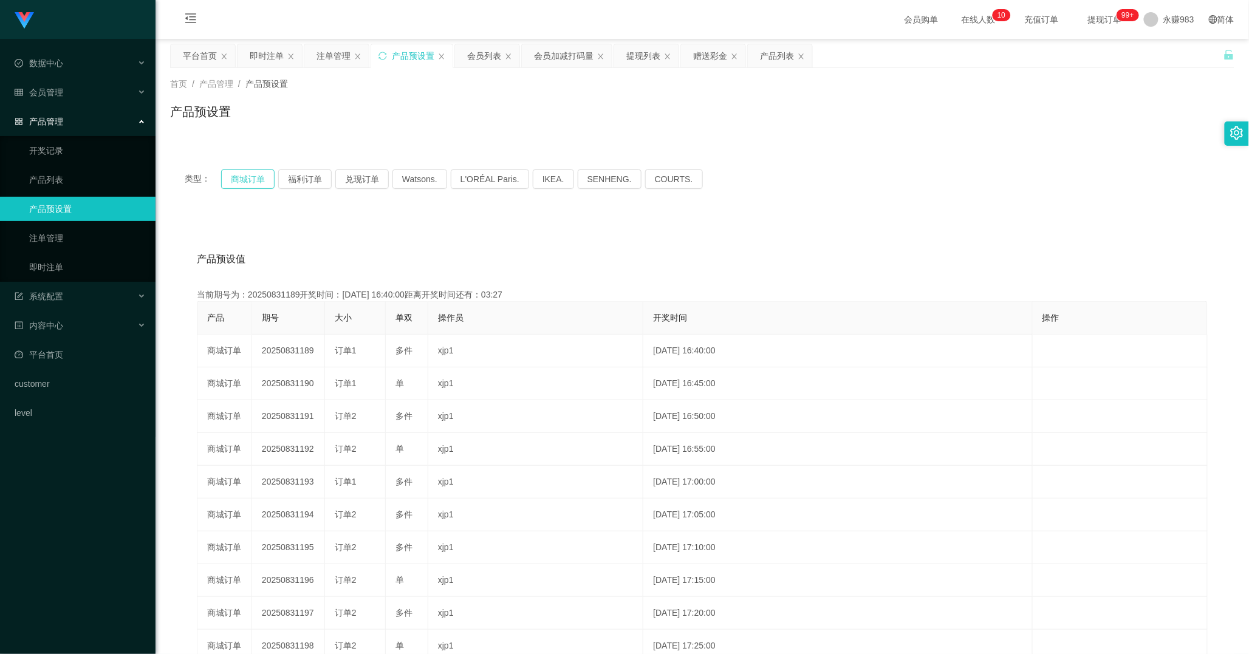
click at [247, 179] on button "商城订单" at bounding box center [247, 178] width 53 height 19
click at [493, 257] on div "产品预设值 添加期号" at bounding box center [702, 259] width 1011 height 34
drag, startPoint x: 49, startPoint y: 266, endPoint x: 65, endPoint y: 263, distance: 16.1
click at [49, 265] on link "即时注单" at bounding box center [87, 267] width 117 height 24
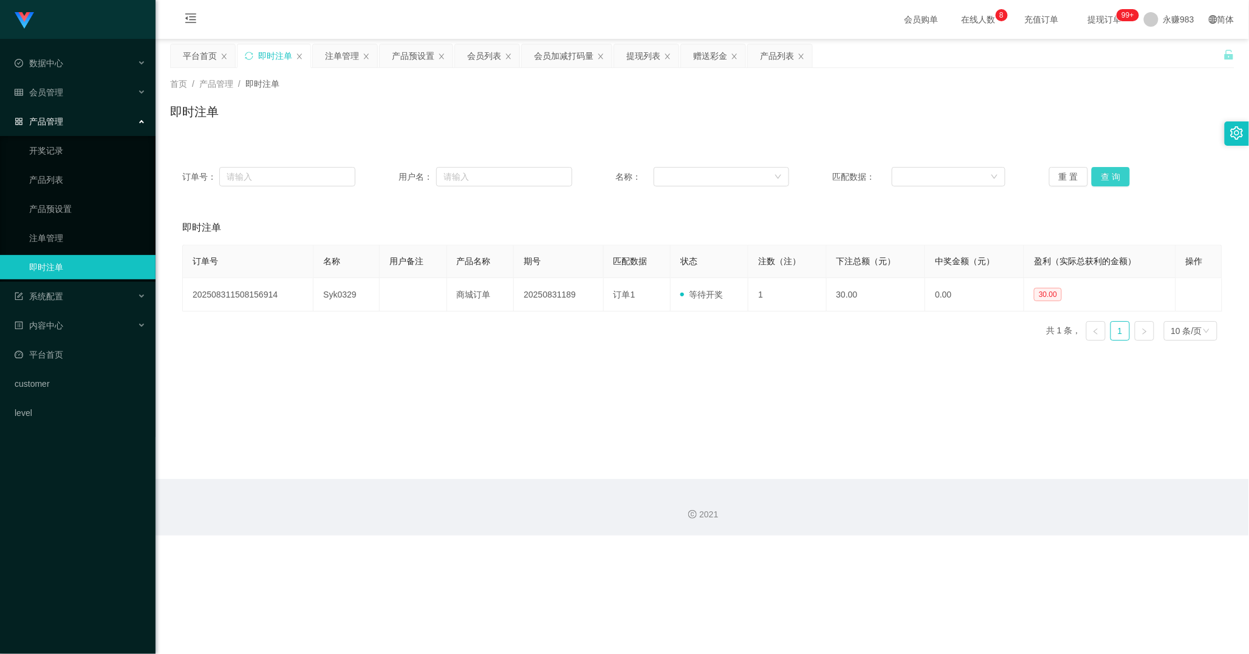
click at [1073, 172] on button "查 询" at bounding box center [1111, 176] width 39 height 19
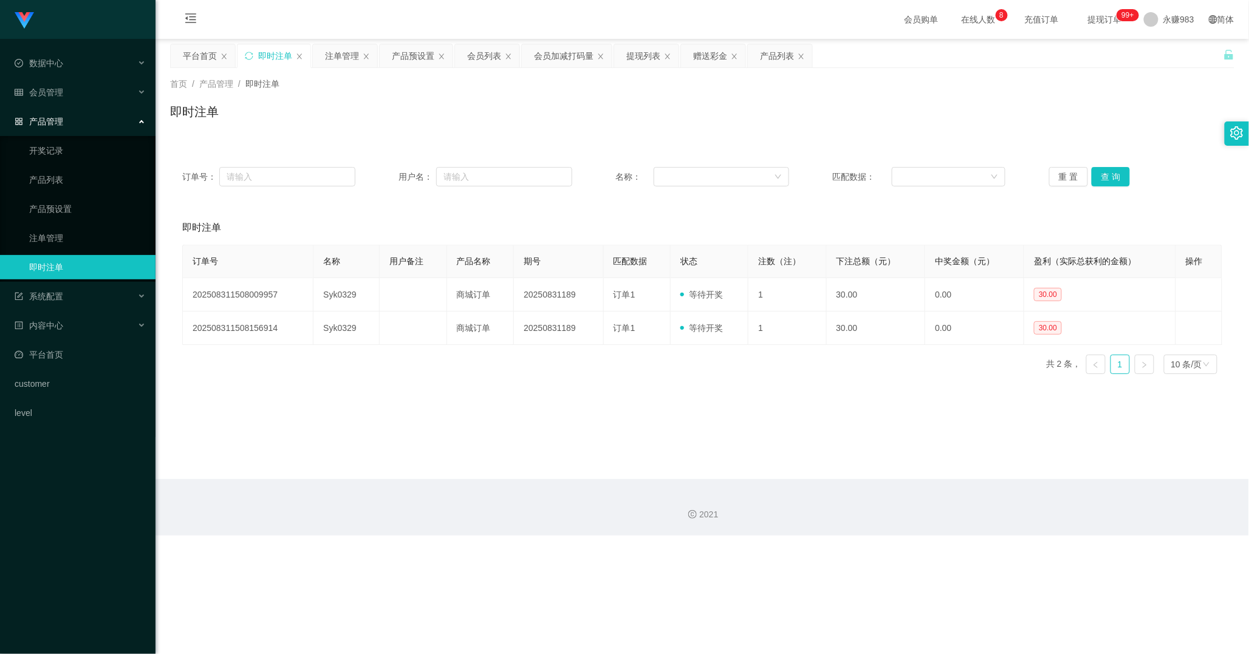
click at [513, 383] on div "订单号 名称 用户备注 产品名称 期号 匹配数据 状态 注数（注） 下注总额（元） 中奖金额（元） 盈利（实际总获利的金额） 操作 2025083115080…" at bounding box center [702, 314] width 1040 height 139
click at [1053, 172] on button "重 置" at bounding box center [1068, 176] width 39 height 19
click at [1052, 176] on button "重 置" at bounding box center [1068, 176] width 39 height 19
click at [59, 238] on link "注单管理" at bounding box center [87, 238] width 117 height 24
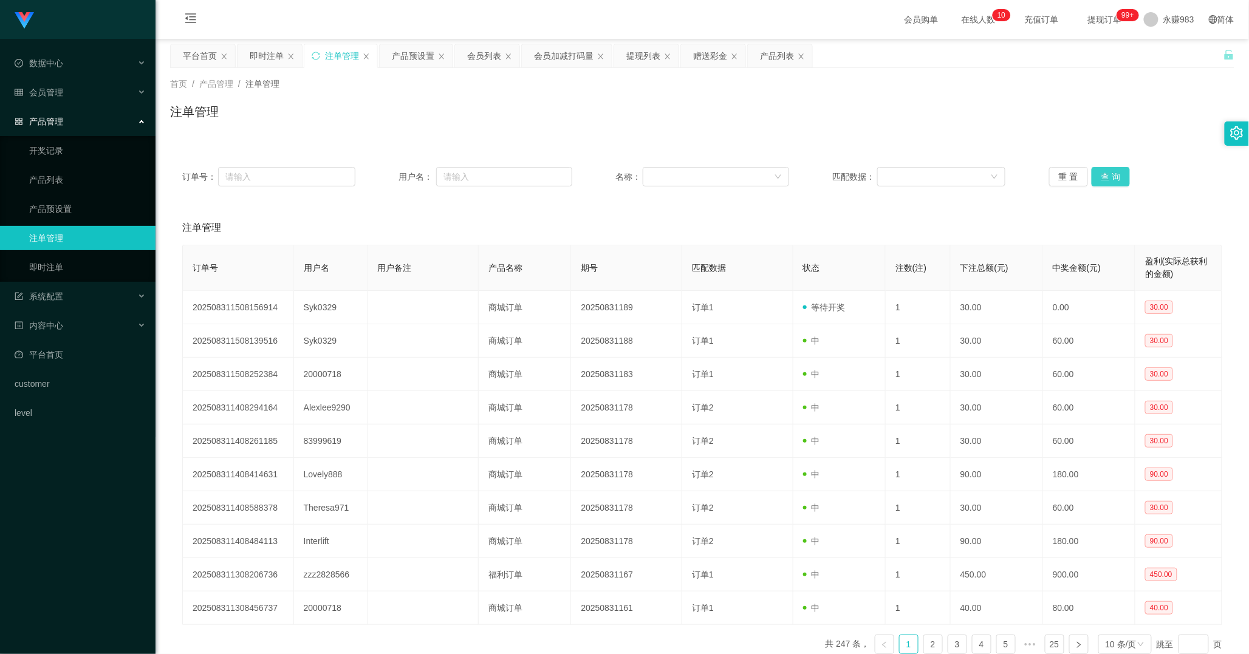
click at [1073, 172] on button "查 询" at bounding box center [1111, 176] width 39 height 19
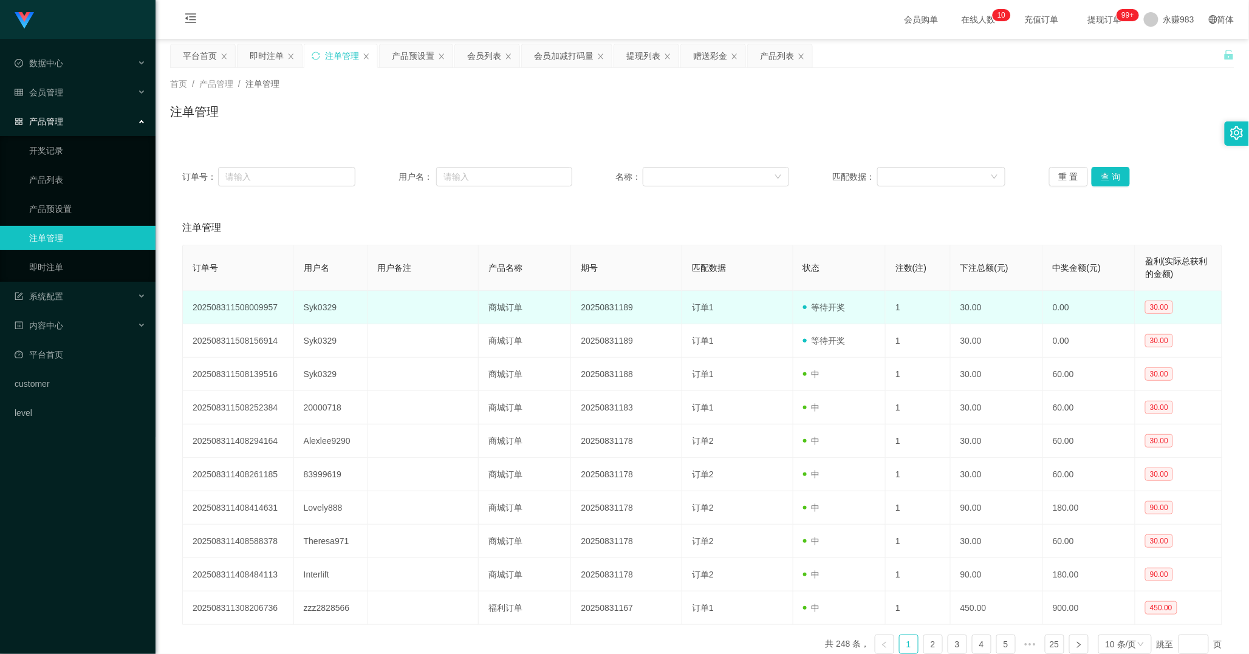
click at [325, 307] on td "Syk0329" at bounding box center [331, 307] width 74 height 33
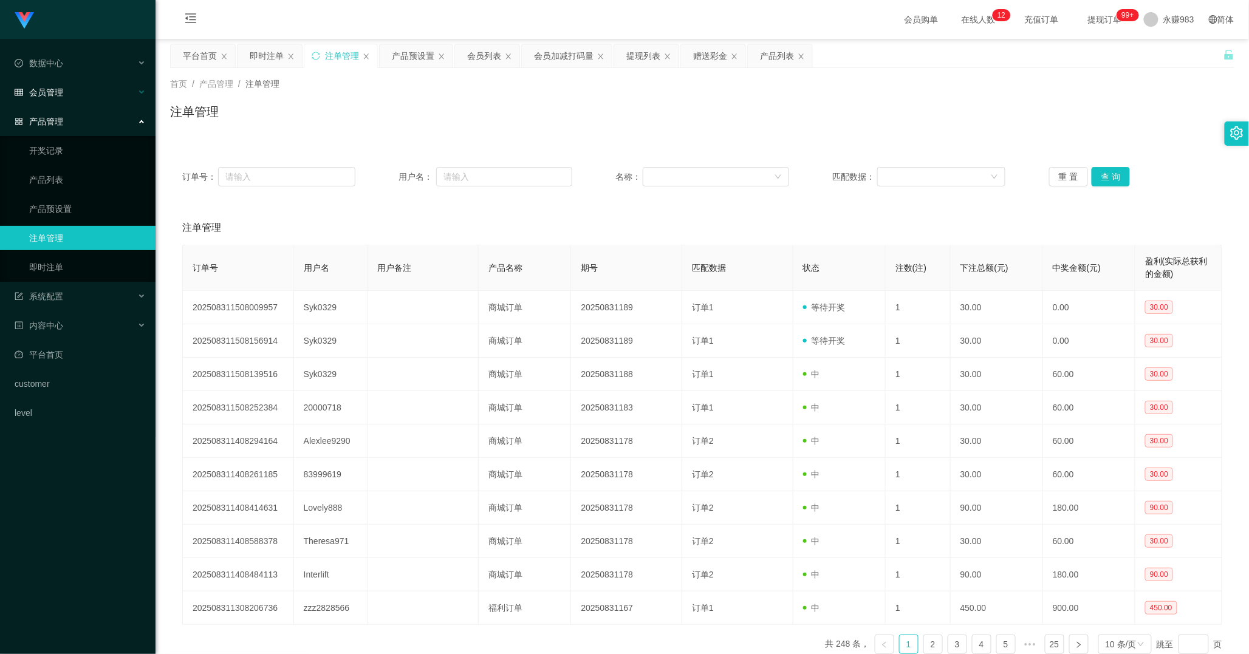
click at [51, 96] on span "会员管理" at bounding box center [39, 92] width 49 height 10
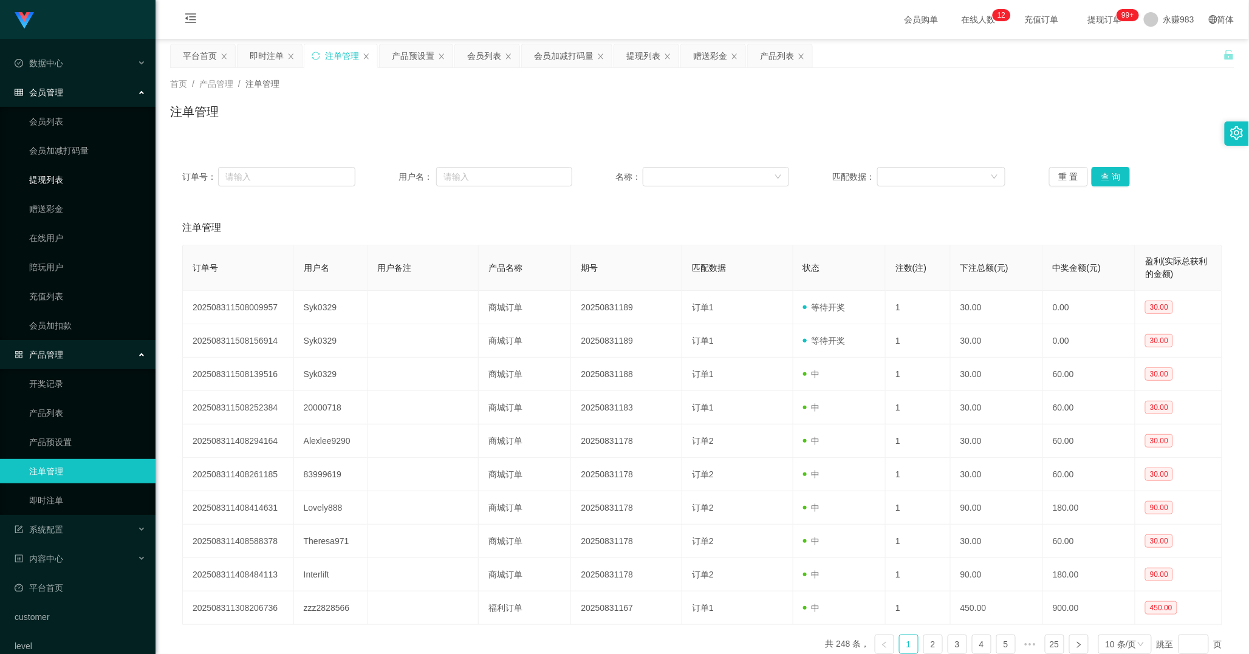
click at [47, 180] on link "提现列表" at bounding box center [87, 180] width 117 height 24
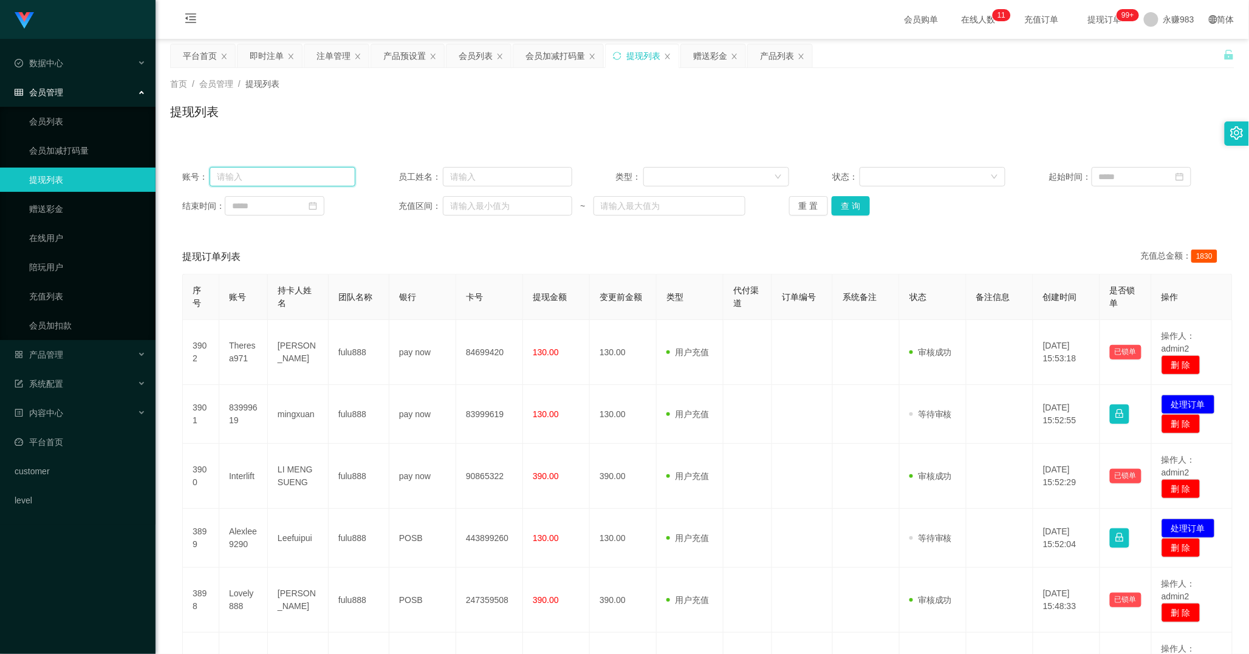
click at [276, 178] on input "text" at bounding box center [283, 176] width 146 height 19
paste input "Syk0329"
type input "Syk0329"
click at [844, 202] on button "查 询" at bounding box center [851, 205] width 39 height 19
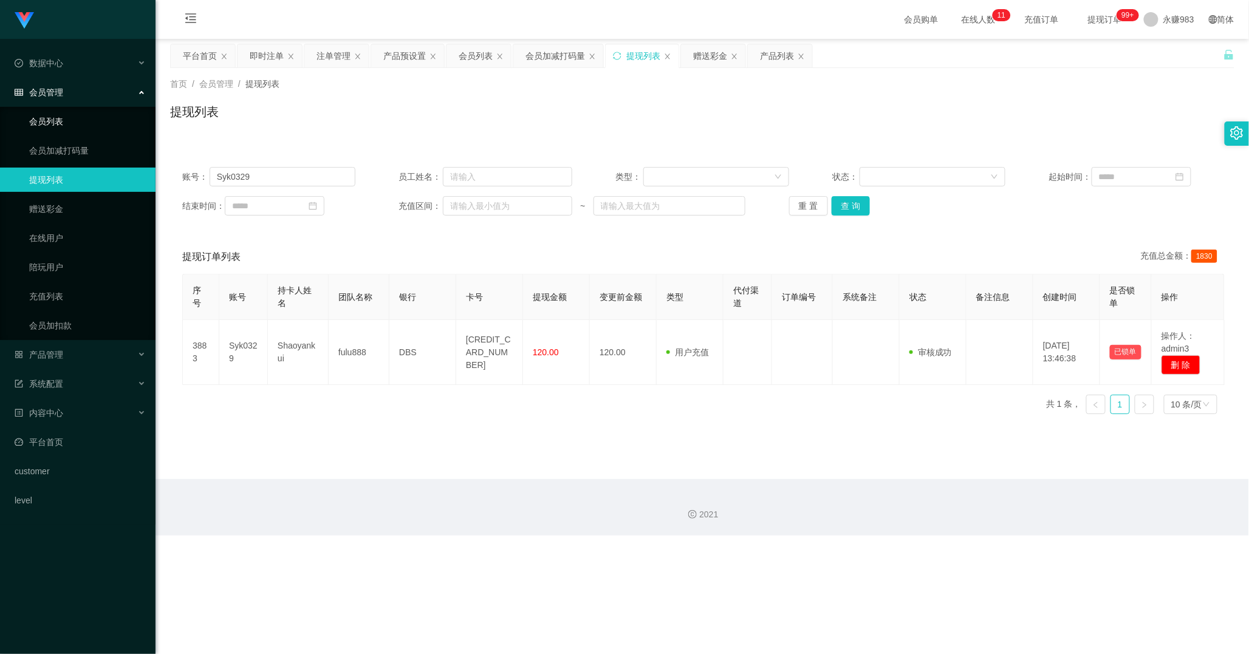
click at [68, 114] on link "会员列表" at bounding box center [87, 121] width 117 height 24
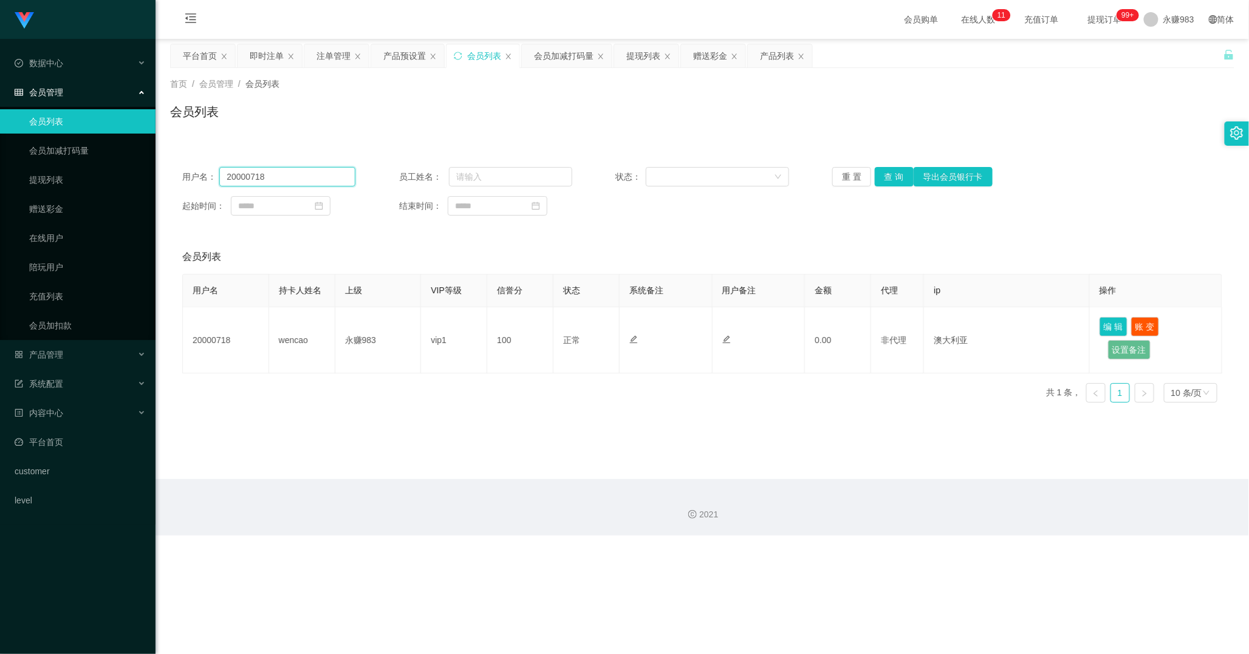
click at [323, 179] on input "20000718" at bounding box center [287, 176] width 136 height 19
paste input "Syk0329"
type input "Syk0329"
click at [889, 176] on button "查 询" at bounding box center [894, 176] width 39 height 19
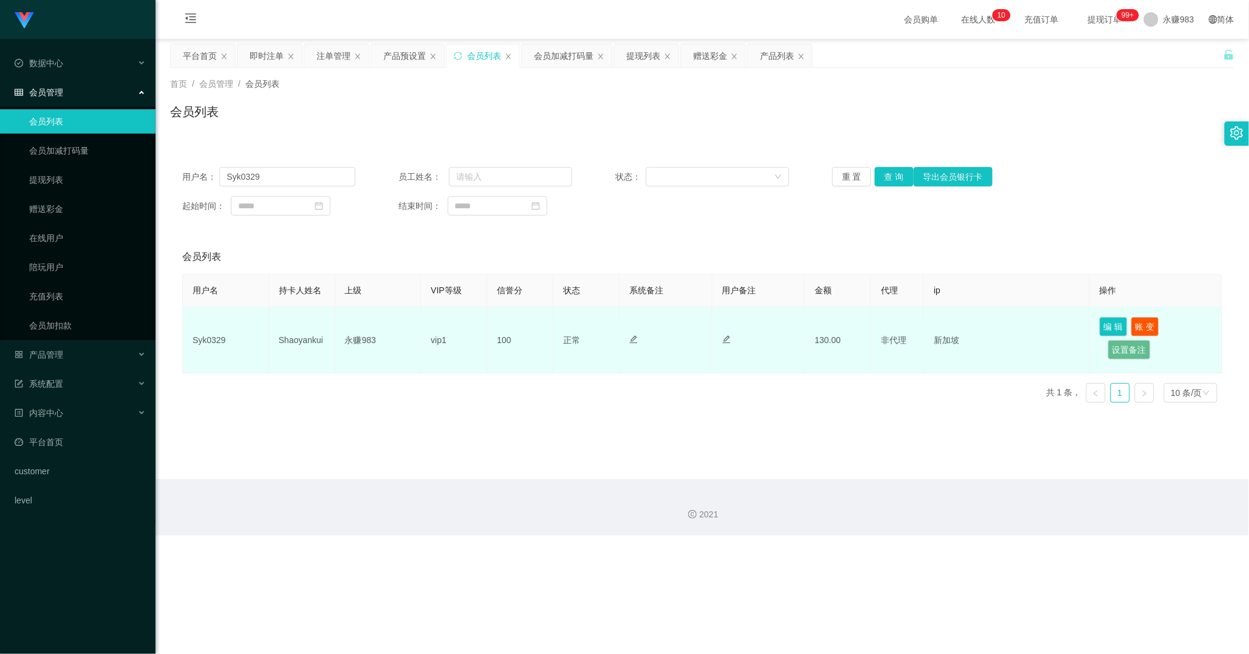
click at [282, 341] on td "Shaoyankui" at bounding box center [302, 340] width 66 height 66
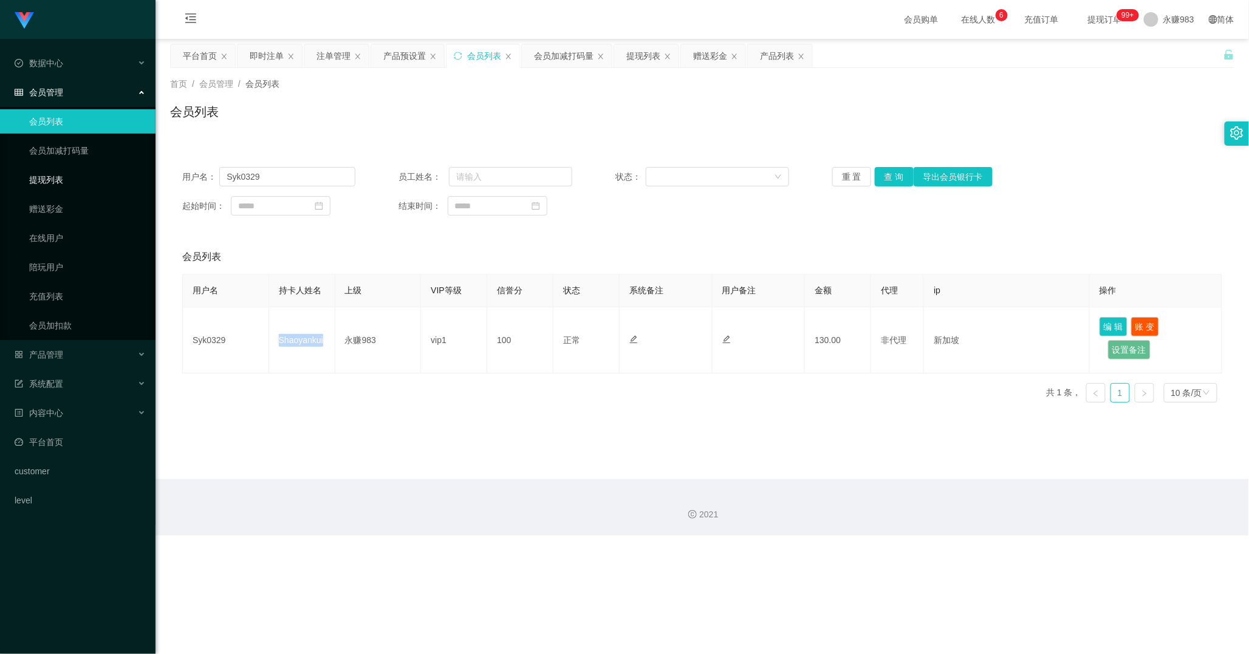
click at [43, 168] on link "提现列表" at bounding box center [87, 180] width 117 height 24
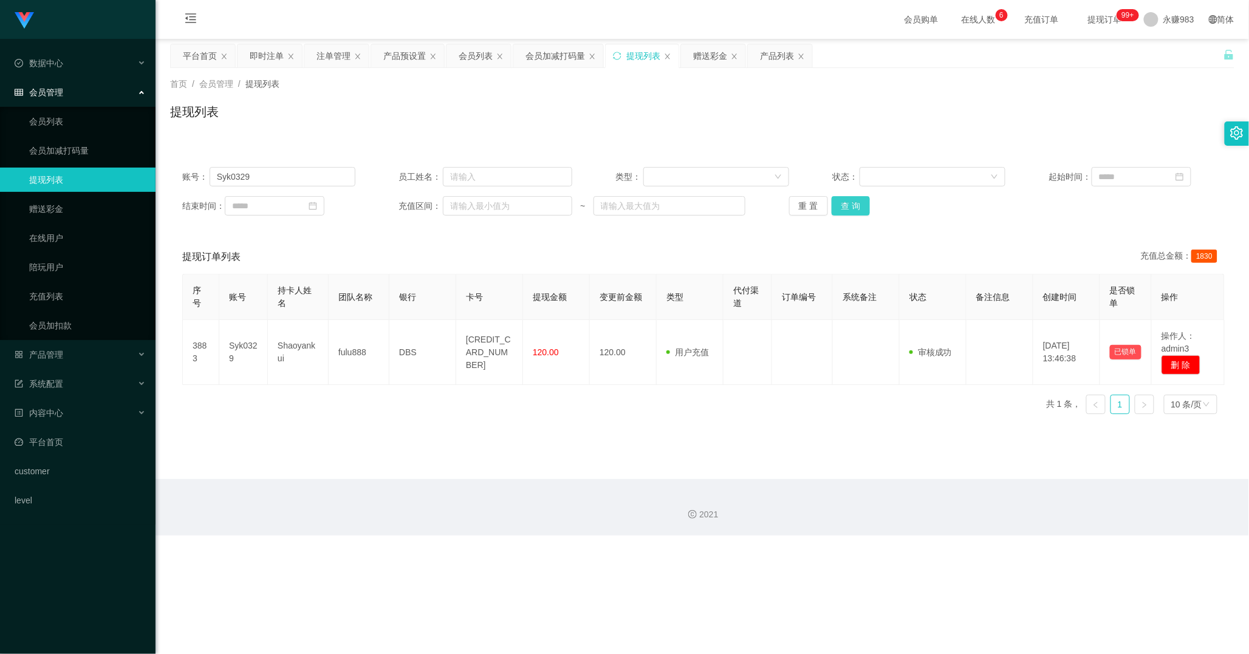
click at [855, 199] on button "查 询" at bounding box center [851, 205] width 39 height 19
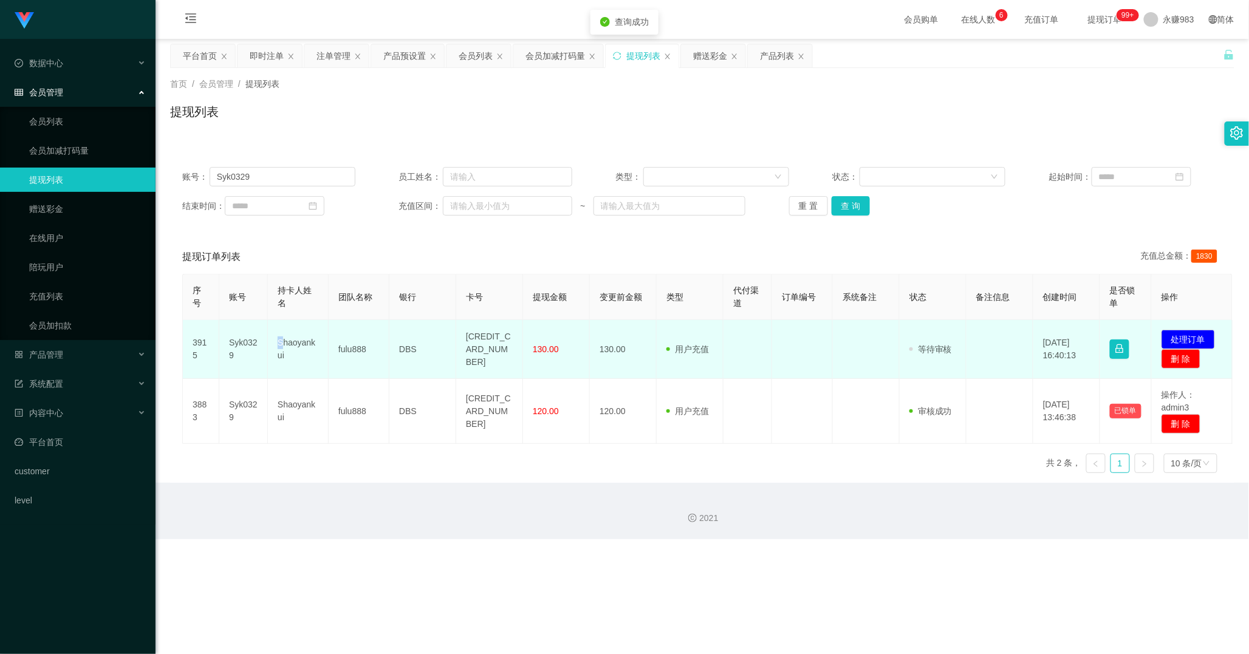
click at [280, 335] on td "Shaoyankui" at bounding box center [298, 349] width 61 height 59
drag, startPoint x: 281, startPoint y: 335, endPoint x: 290, endPoint y: 347, distance: 15.6
click at [281, 336] on td "Shaoyankui" at bounding box center [298, 349] width 61 height 59
click at [292, 345] on td "Shaoyankui" at bounding box center [298, 349] width 61 height 59
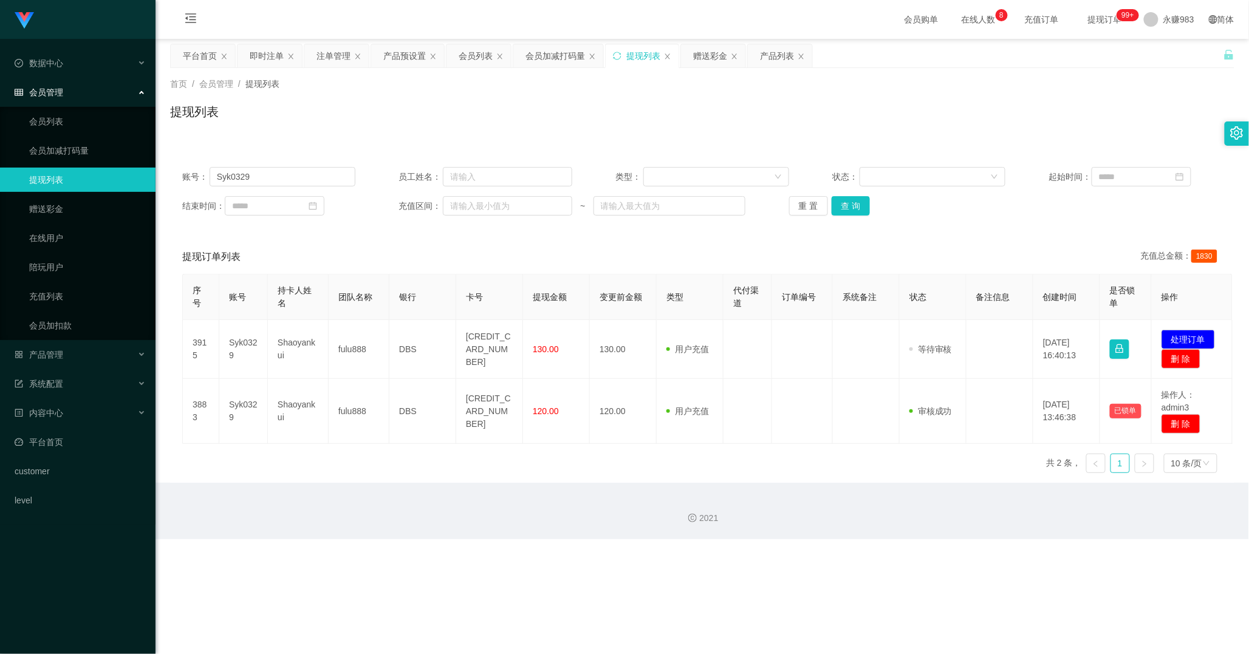
click at [727, 451] on div "Shopee工作台代理端 数据中心 会员管理 会员列表 会员加减打码量 提现列表 赠送彩金 在线用户 陪玩用户 充值列表 会员加扣款 产品管理 开奖记录 产品…" at bounding box center [624, 327] width 1249 height 654
click at [735, 451] on div "Shopee工作台代理端 数据中心 会员管理 会员列表 会员加减打码量 提现列表 赠送彩金 在线用户 陪玩用户 充值列表 会员加扣款 产品管理 开奖记录 产品…" at bounding box center [624, 327] width 1249 height 654
click at [839, 205] on button "查 询" at bounding box center [851, 205] width 39 height 19
